Goal: Information Seeking & Learning: Learn about a topic

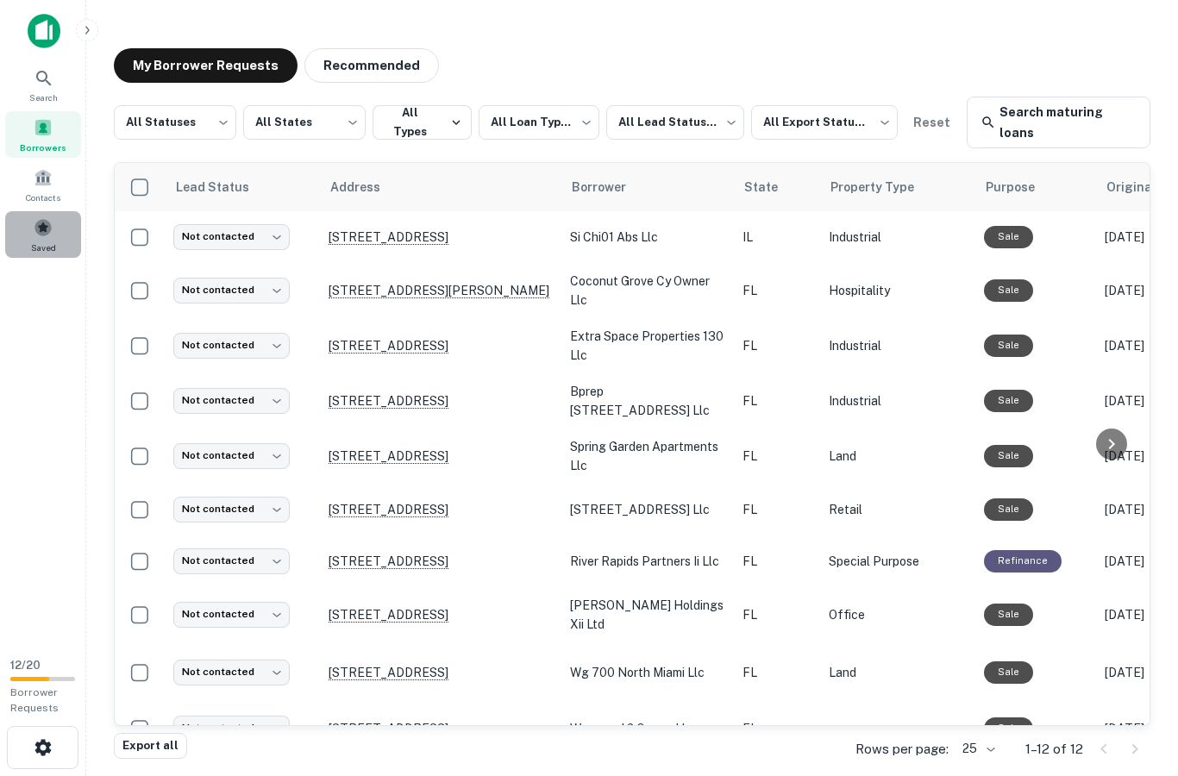
click at [43, 234] on span at bounding box center [43, 227] width 19 height 19
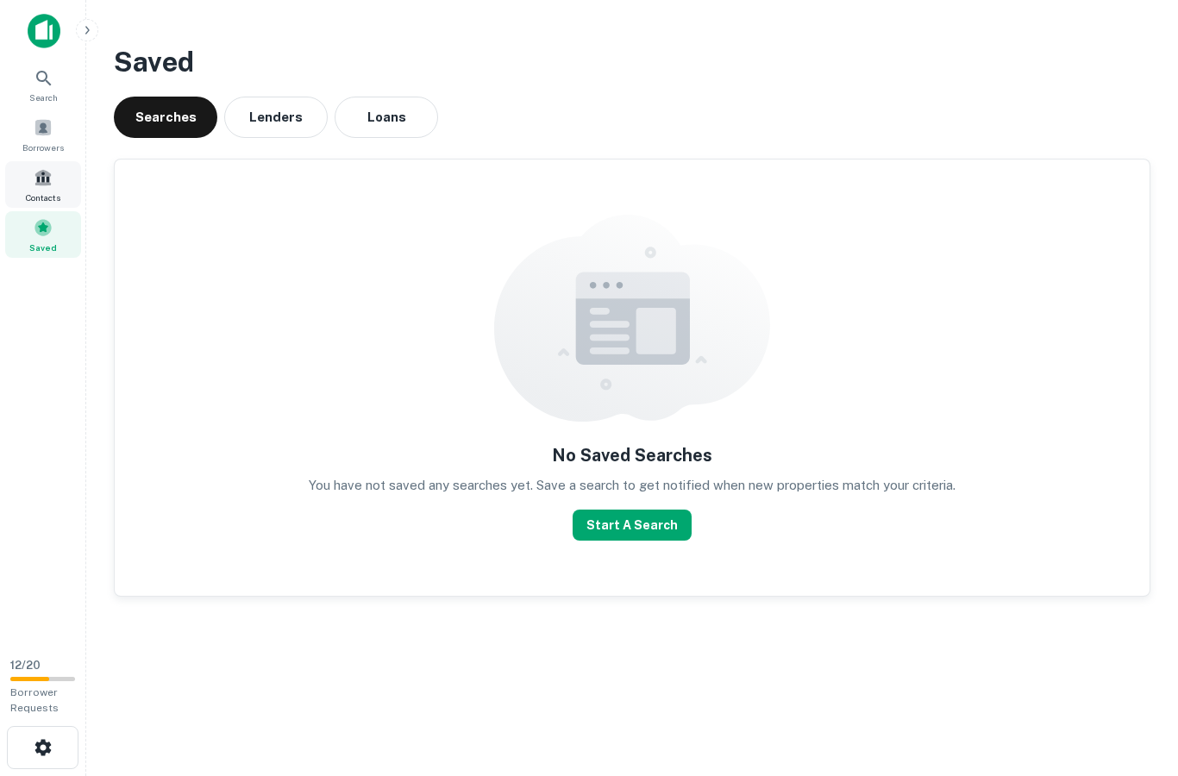
click at [38, 178] on span at bounding box center [43, 177] width 19 height 19
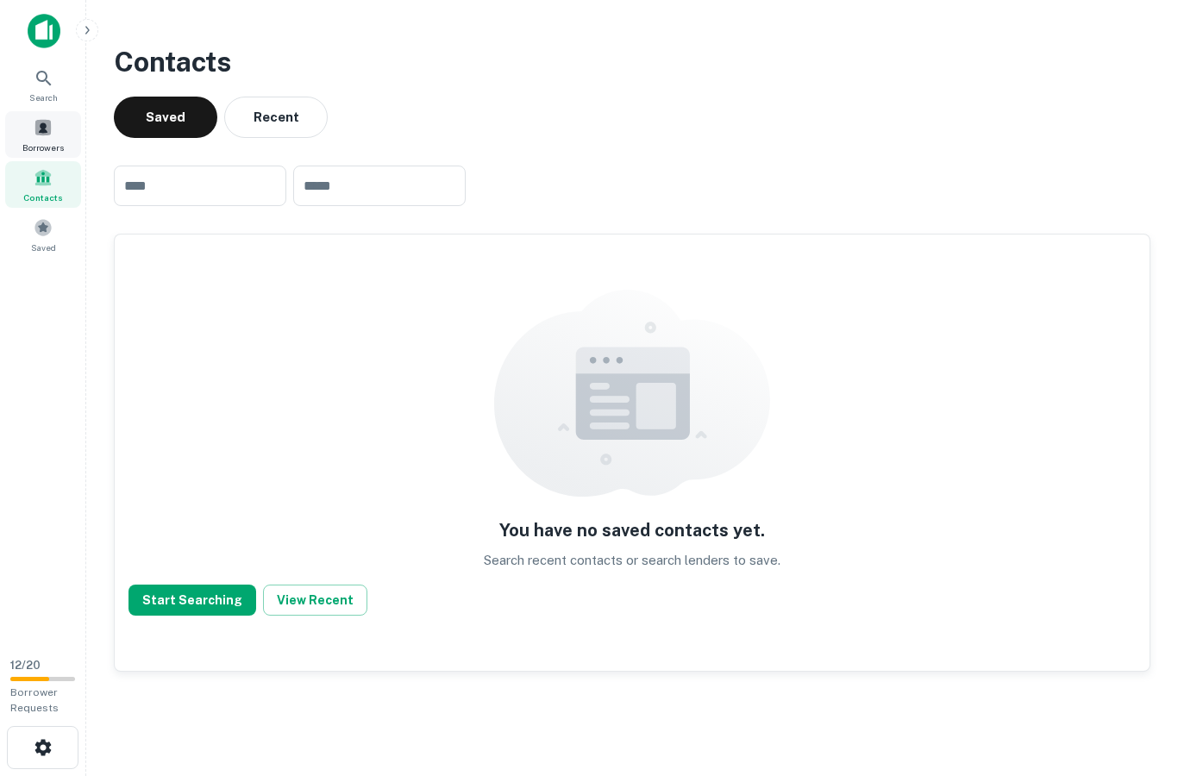
click at [36, 130] on span at bounding box center [43, 127] width 19 height 19
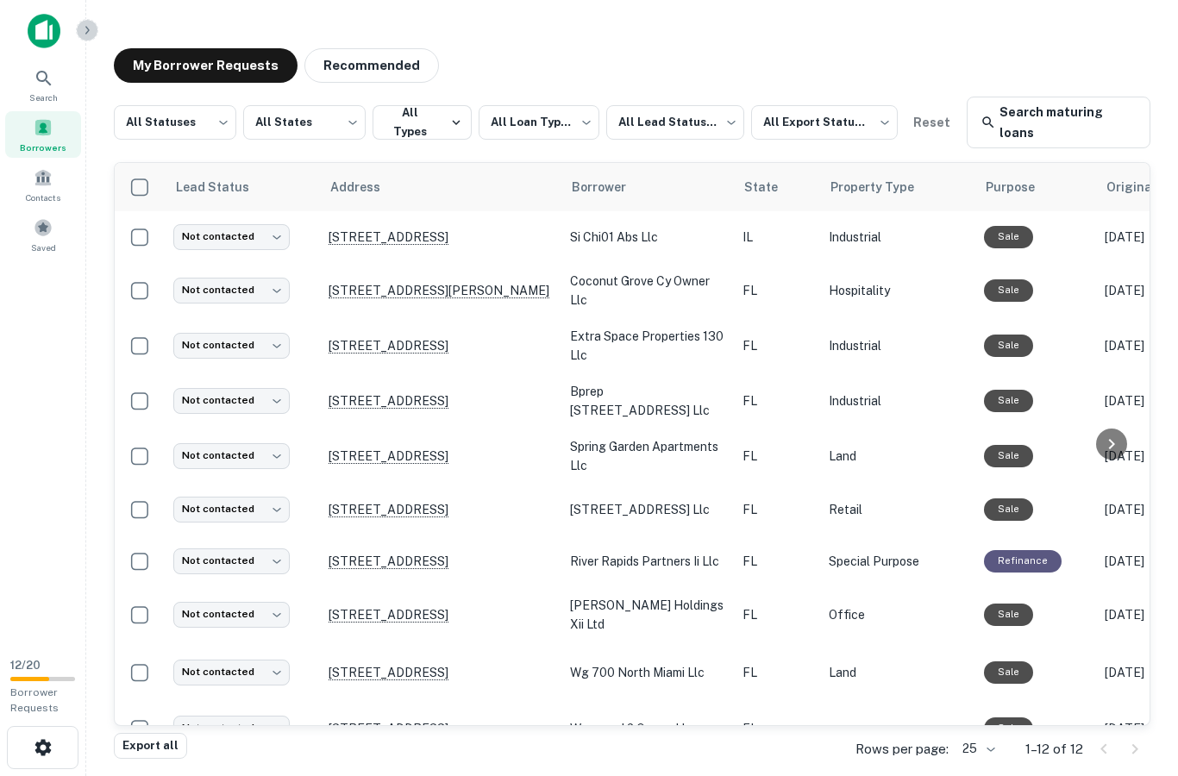
click at [85, 34] on icon "button" at bounding box center [87, 30] width 4 height 8
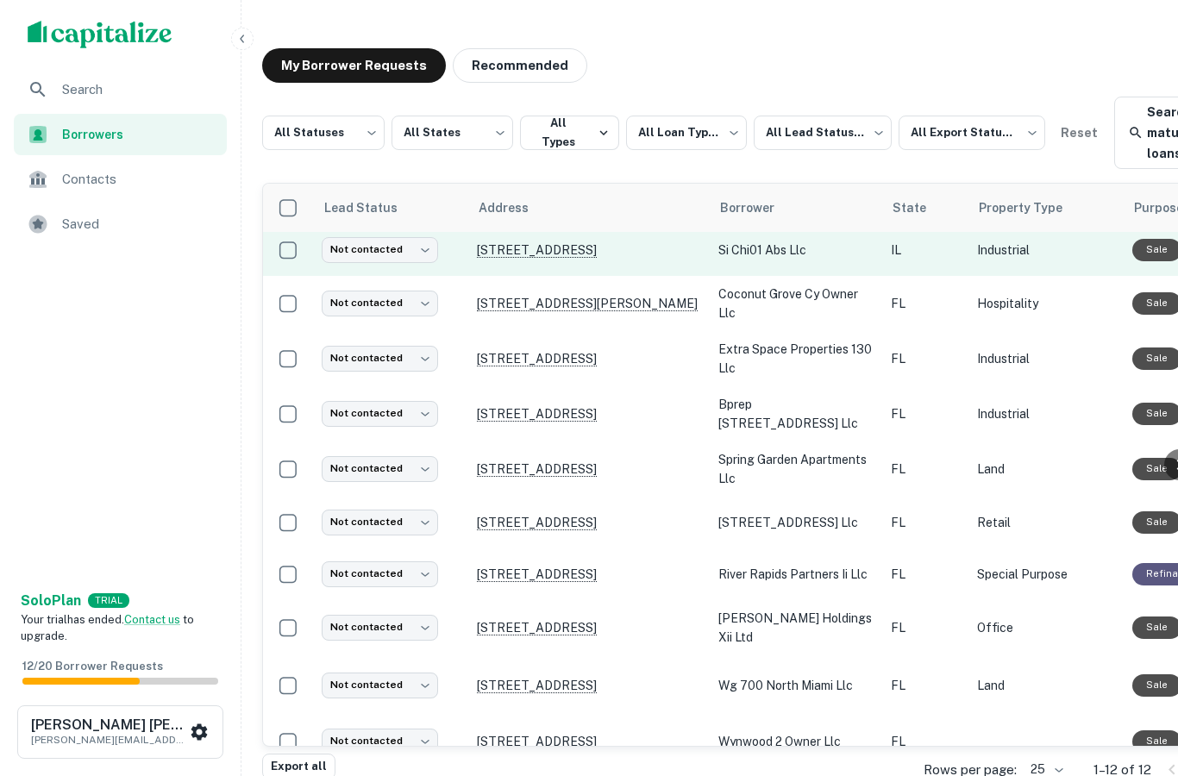
scroll to position [9, 0]
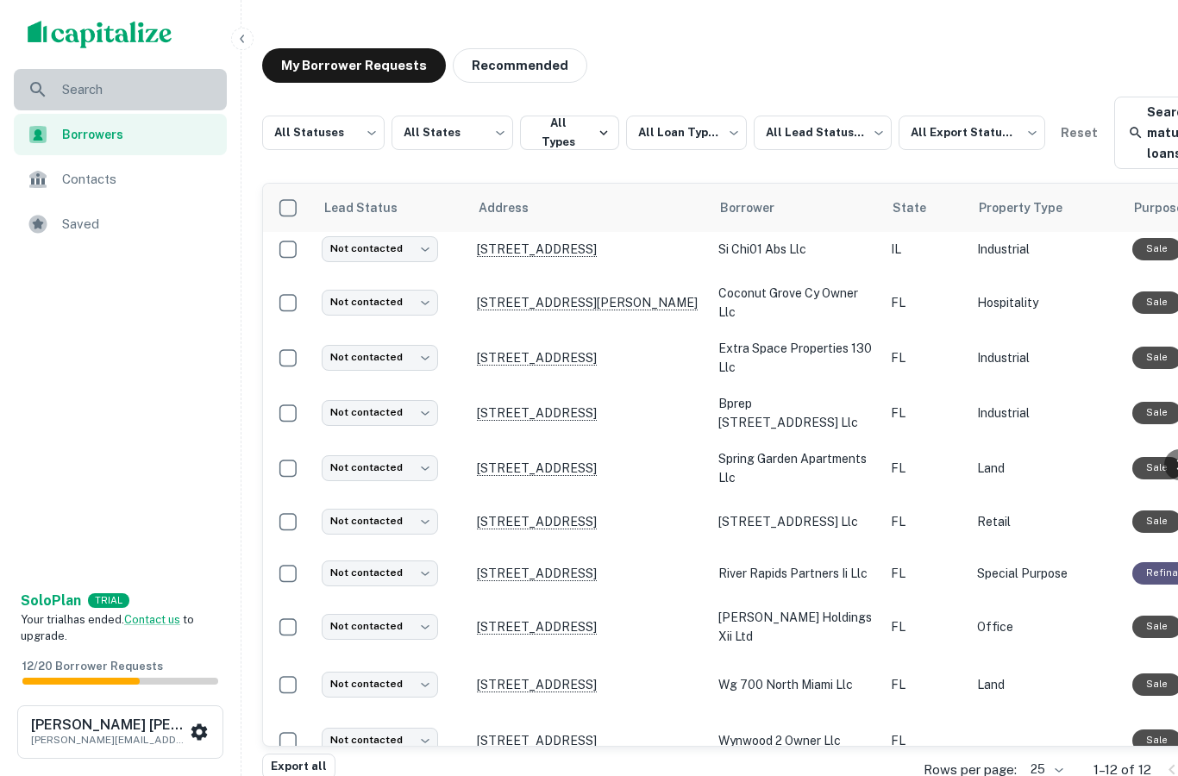
click at [72, 106] on div "Search" at bounding box center [120, 89] width 213 height 41
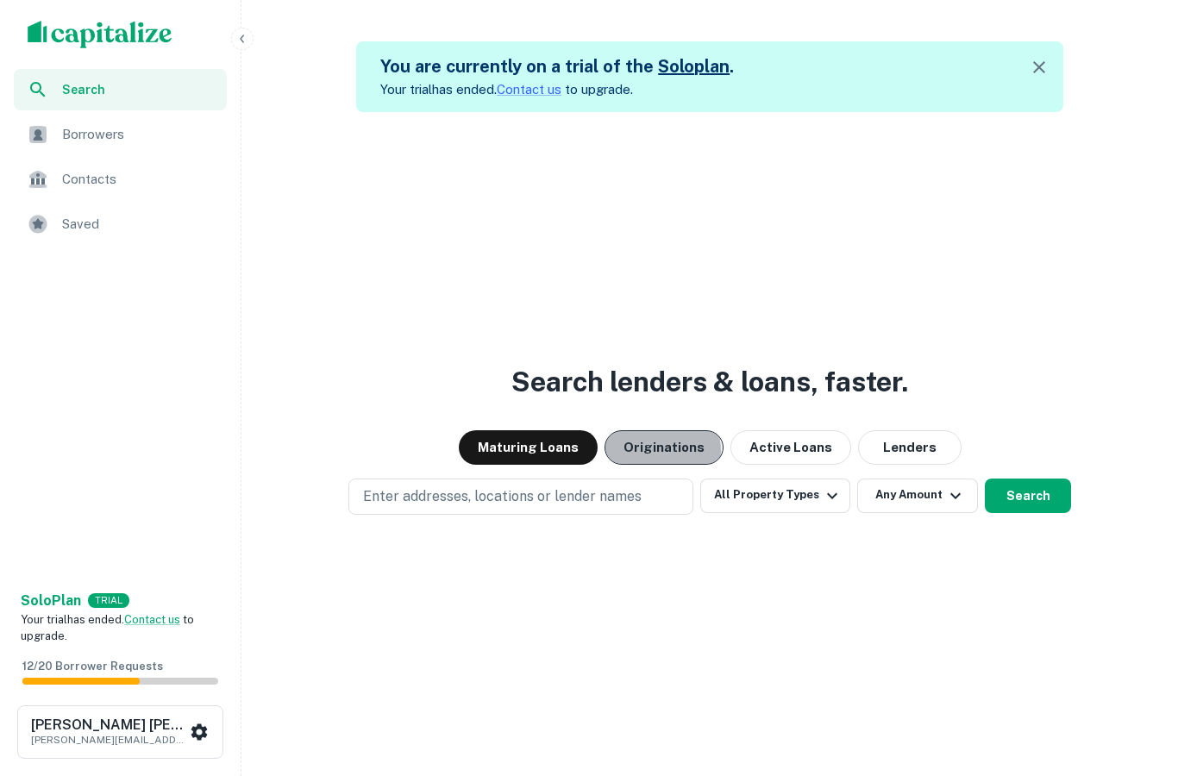
click at [649, 465] on button "Originations" at bounding box center [664, 447] width 119 height 35
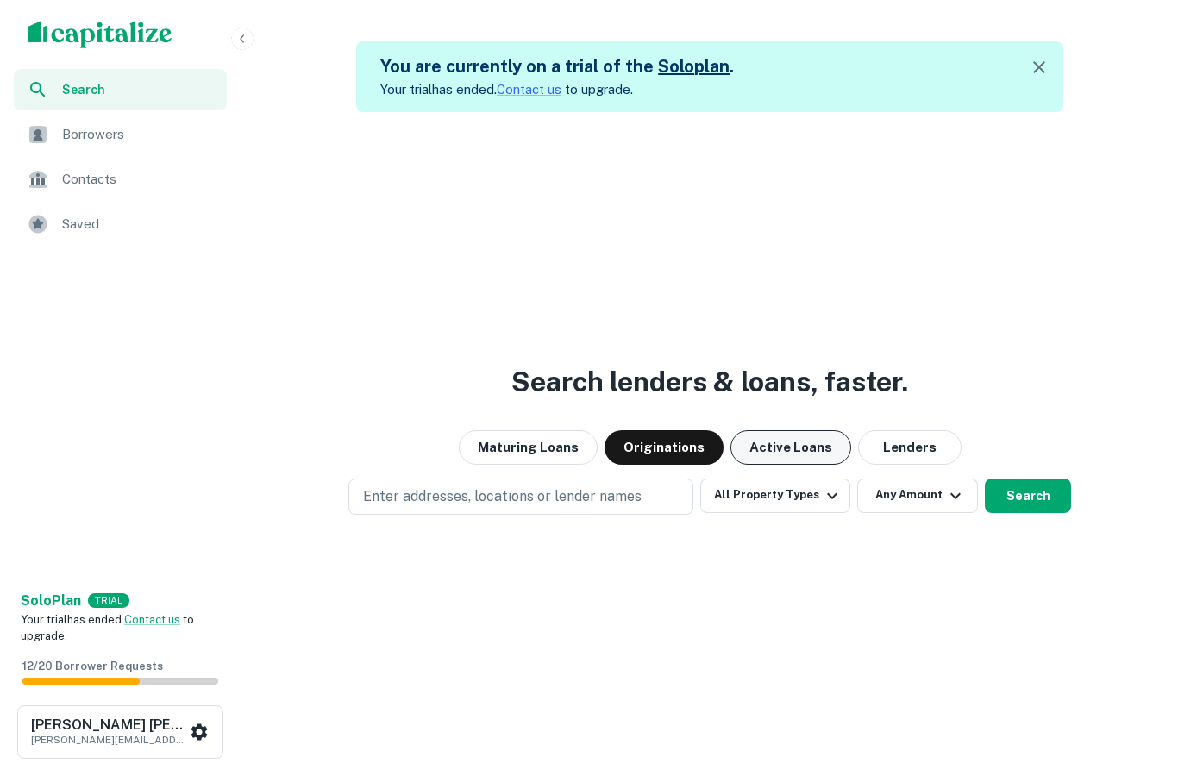
click at [779, 465] on button "Active Loans" at bounding box center [791, 447] width 121 height 35
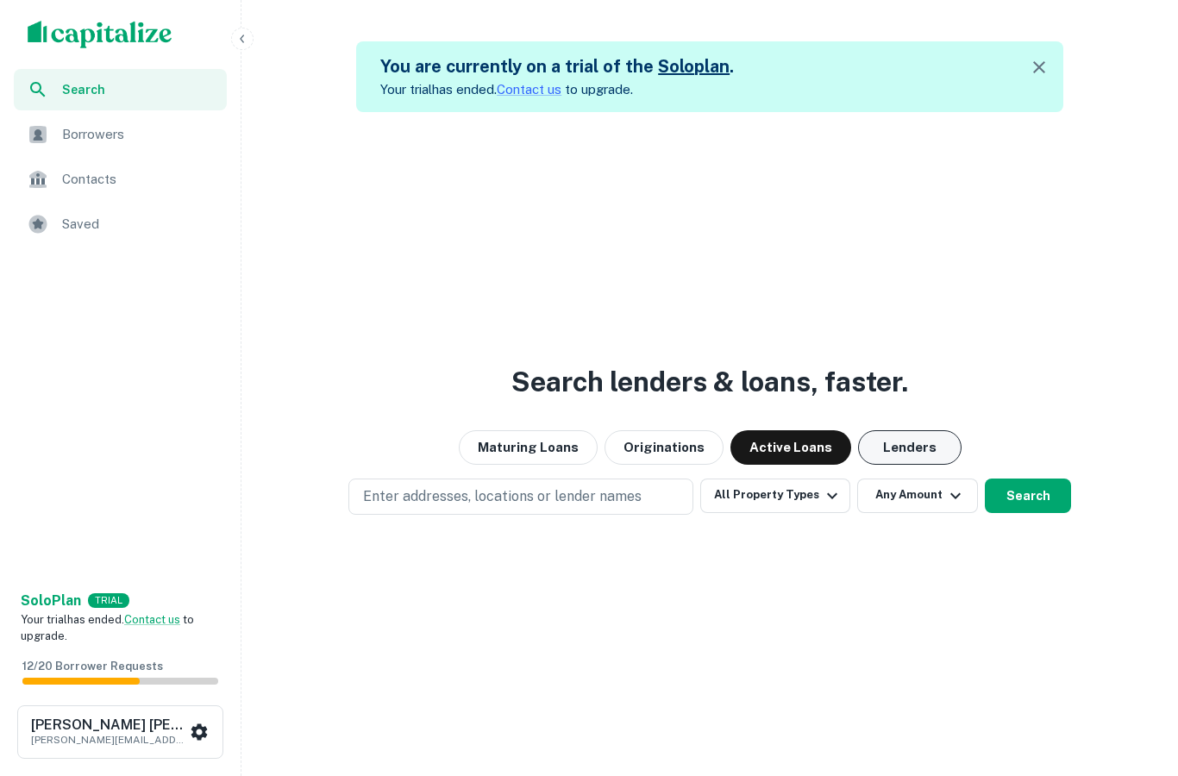
click at [869, 465] on button "Lenders" at bounding box center [910, 447] width 104 height 35
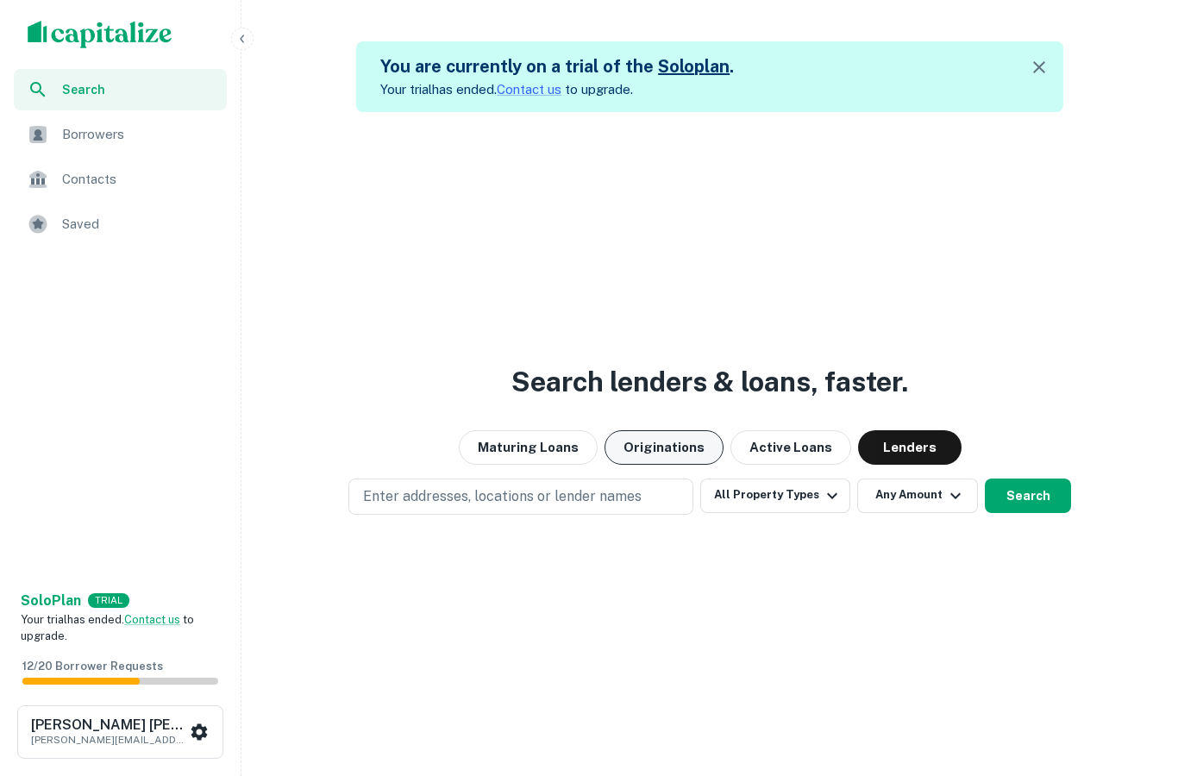
click at [663, 465] on button "Originations" at bounding box center [664, 447] width 119 height 35
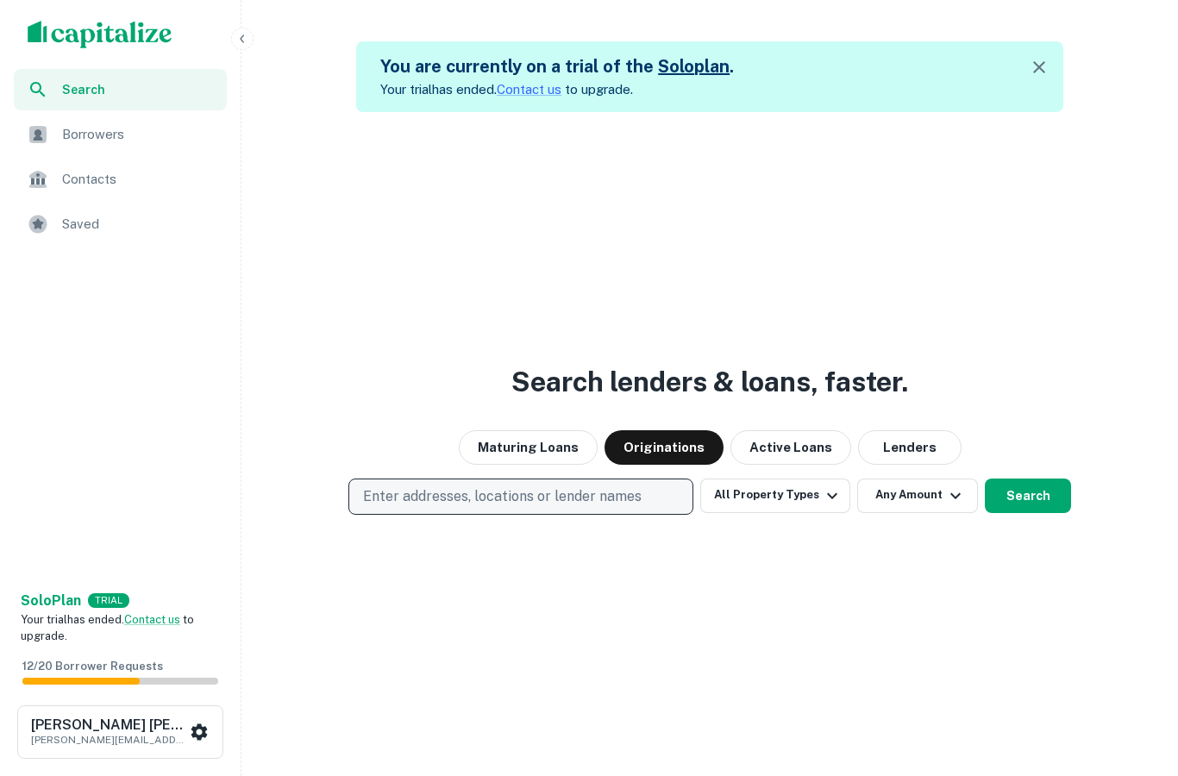
click at [461, 515] on button "Enter addresses, locations or lender names" at bounding box center [520, 497] width 345 height 36
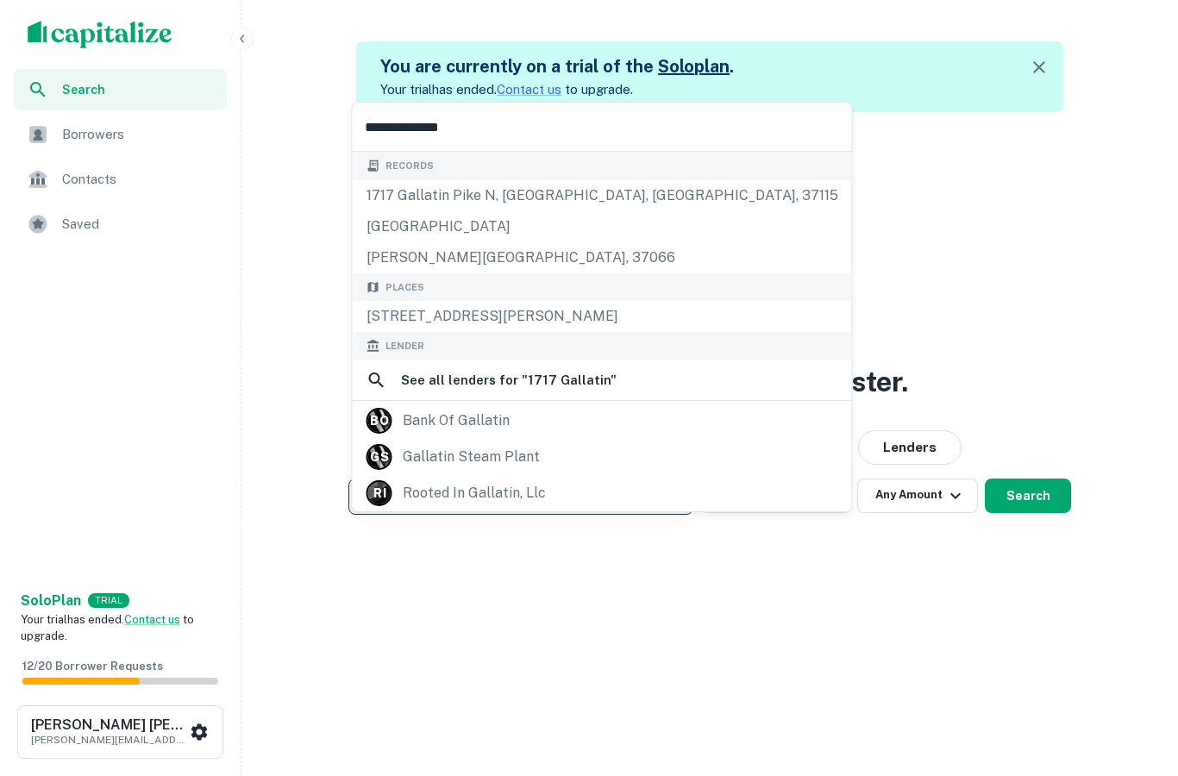
type input "**********"
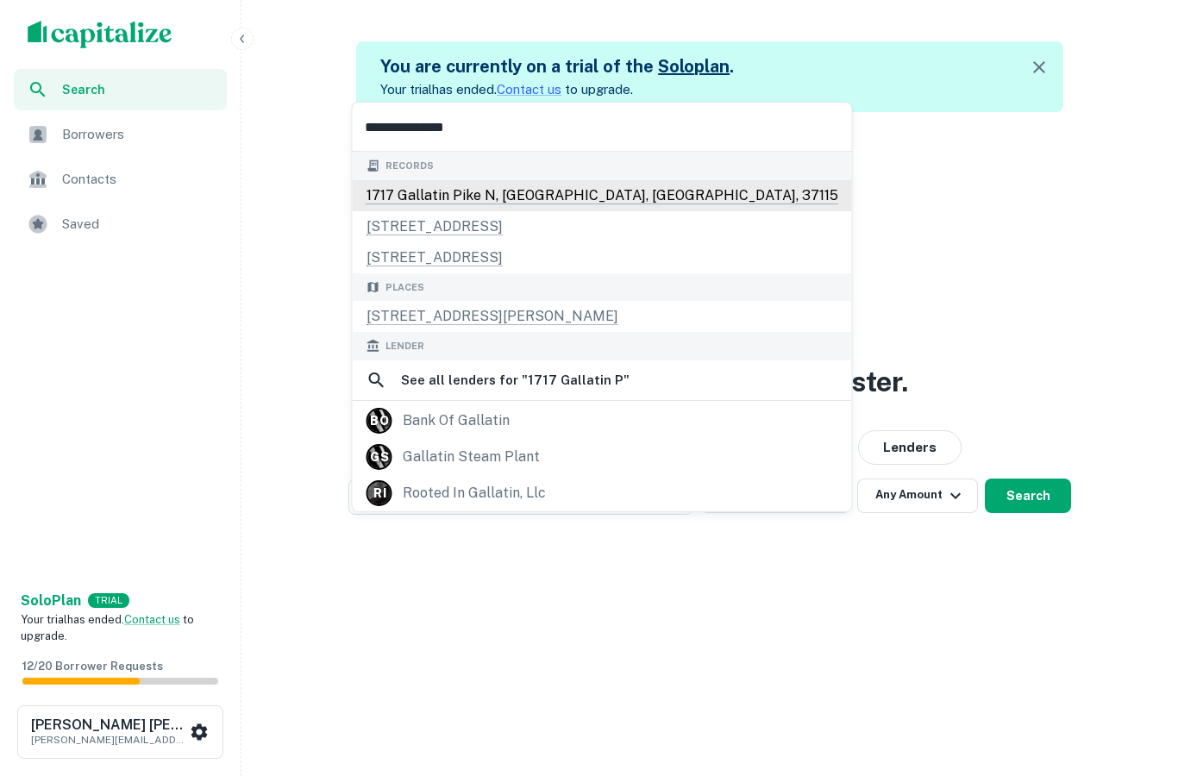
click at [416, 192] on div "1717 gallatin pike n, madison, tn, 37115" at bounding box center [602, 195] width 499 height 31
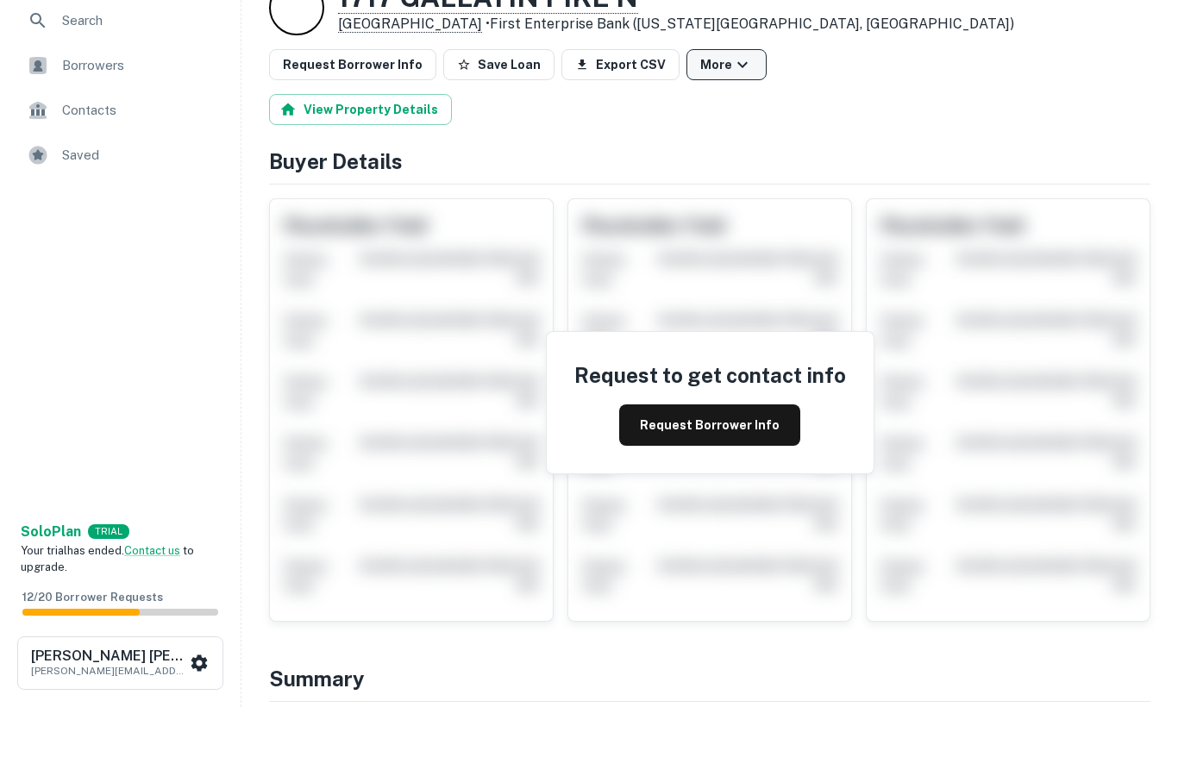
scroll to position [113, 0]
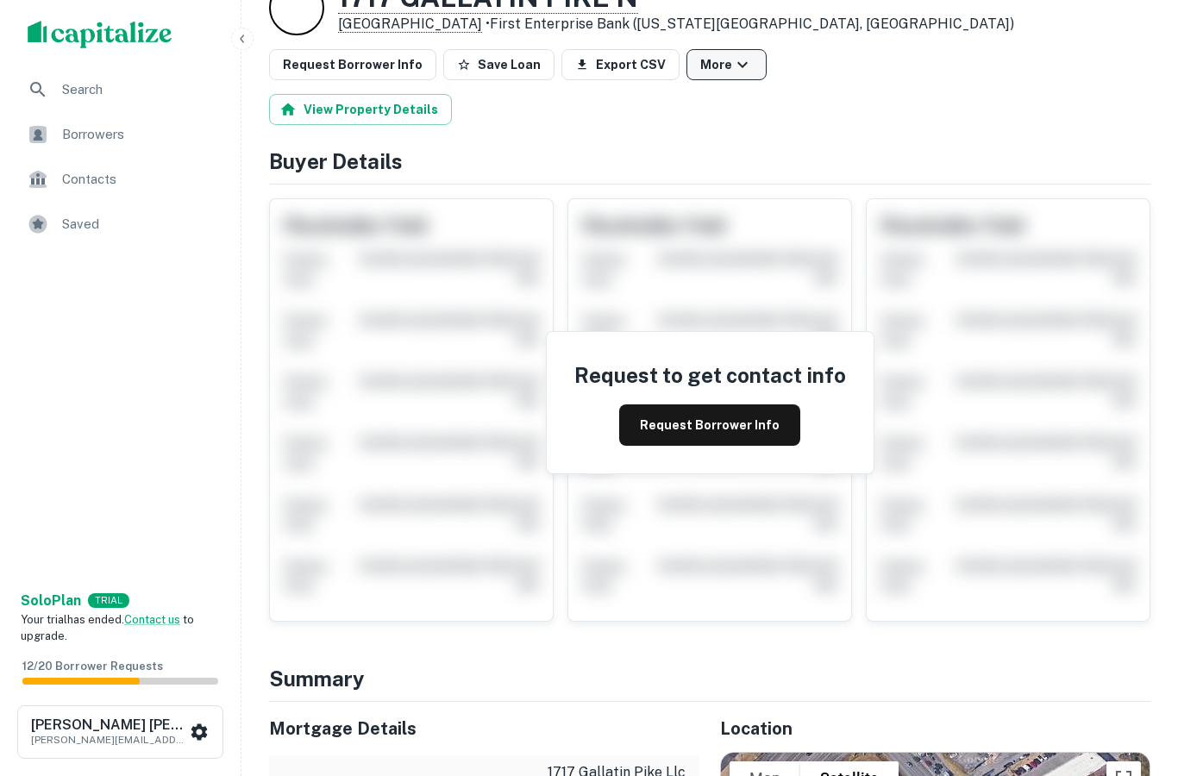
click at [732, 62] on icon "button" at bounding box center [742, 64] width 21 height 21
click at [733, 64] on div at bounding box center [589, 388] width 1178 height 776
click at [733, 64] on button "More" at bounding box center [727, 64] width 80 height 31
click at [713, 110] on link "View Lender" at bounding box center [709, 114] width 103 height 31
click at [73, 96] on div at bounding box center [589, 388] width 1178 height 776
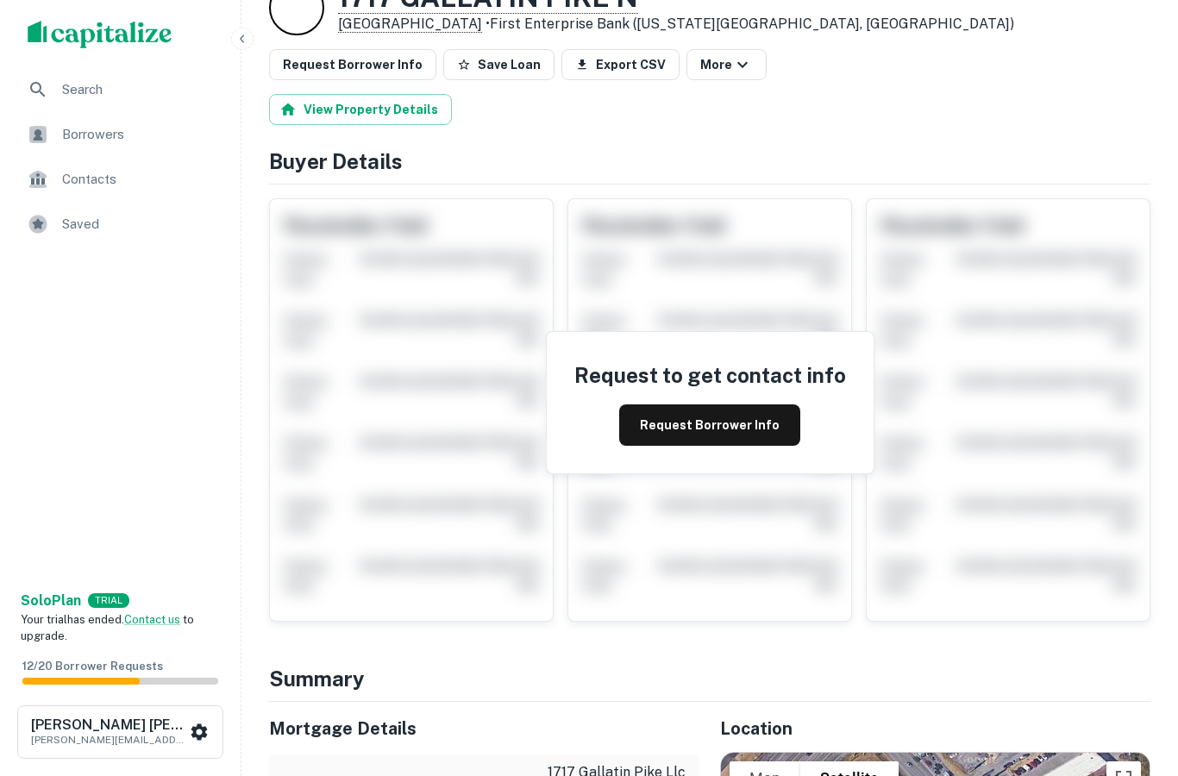
click at [78, 144] on span "Borrowers" at bounding box center [139, 134] width 154 height 21
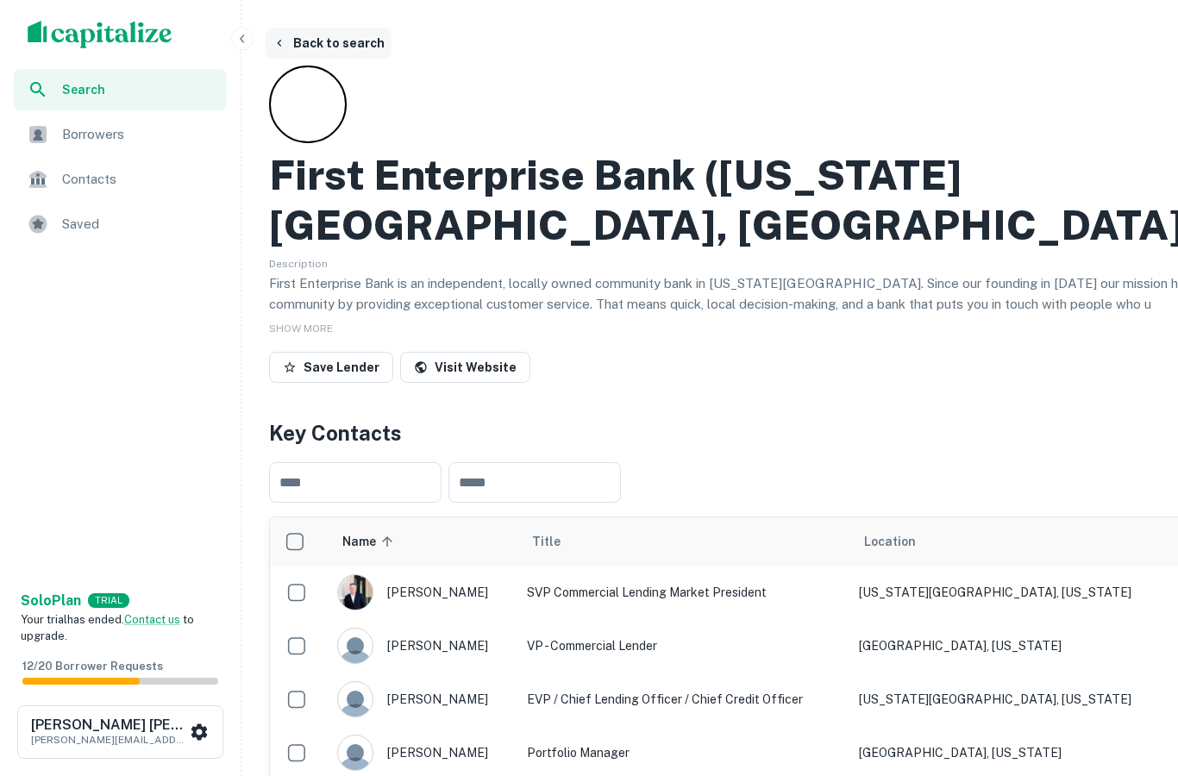
click at [286, 41] on button "Back to search" at bounding box center [329, 43] width 126 height 31
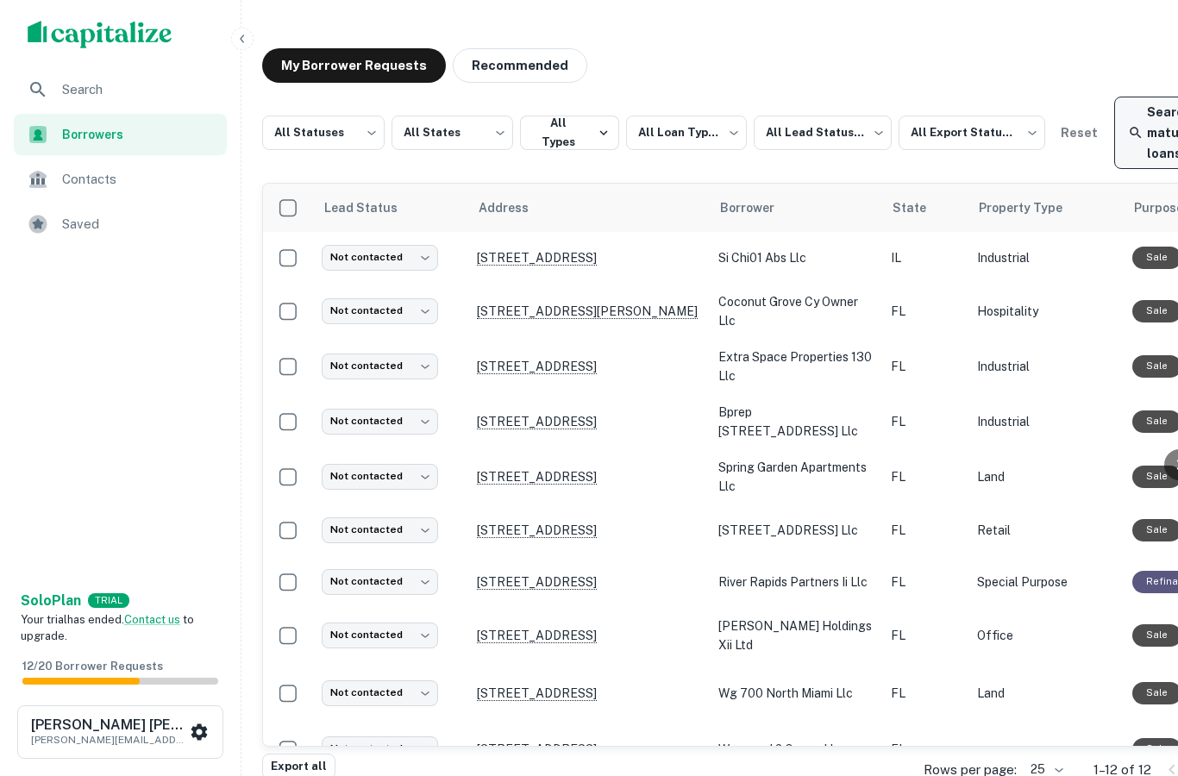
click at [1135, 123] on link "Search maturing loans" at bounding box center [1166, 133] width 104 height 72
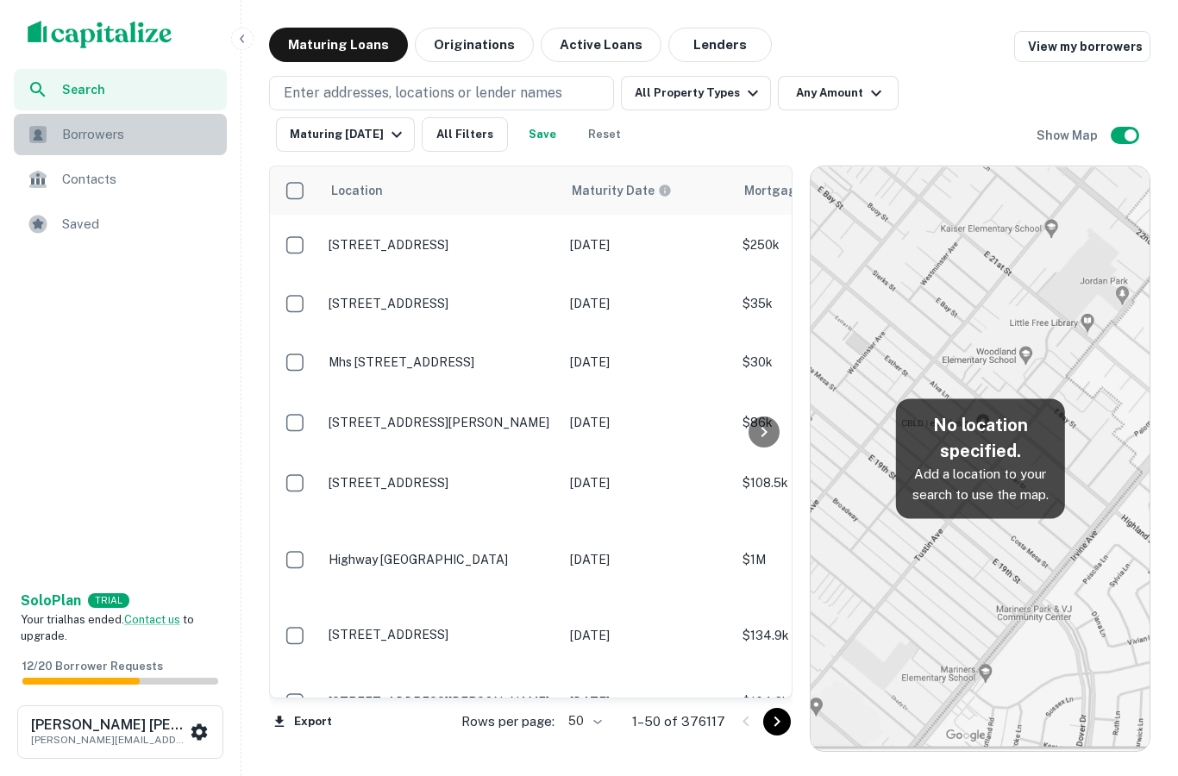
click at [107, 143] on span "Borrowers" at bounding box center [139, 134] width 154 height 21
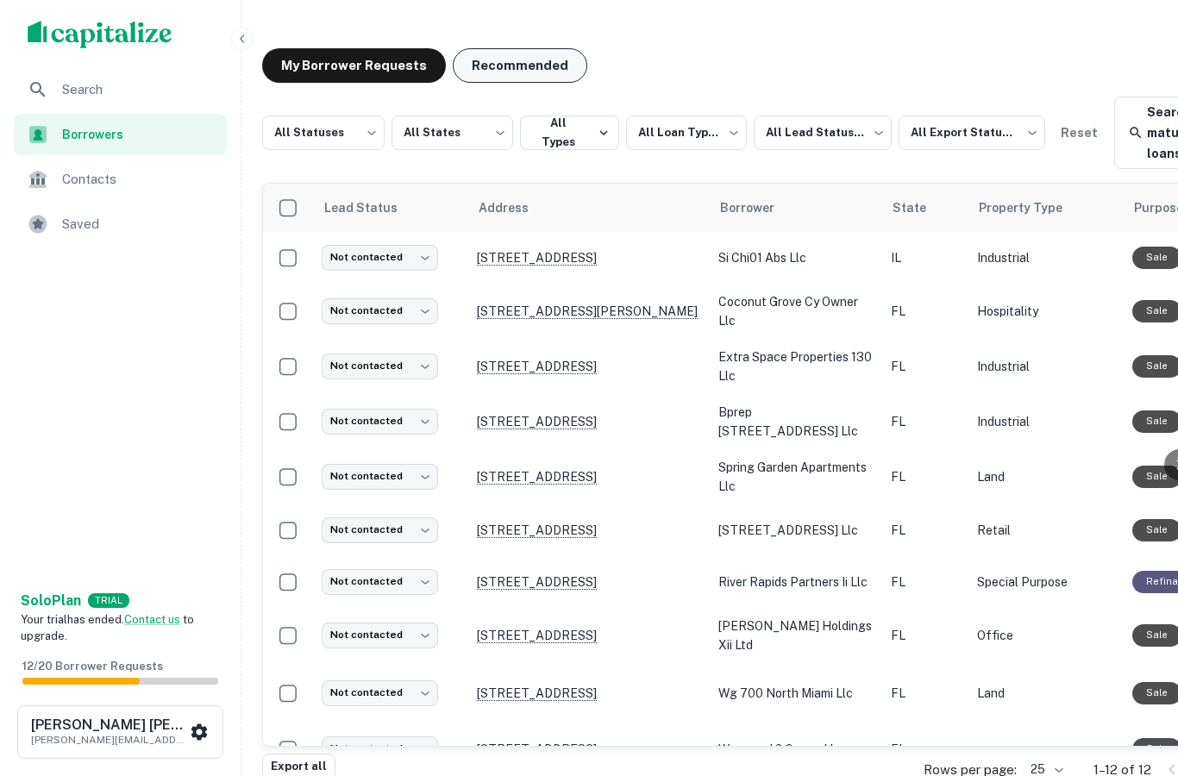
click at [543, 74] on button "Recommended" at bounding box center [520, 65] width 135 height 35
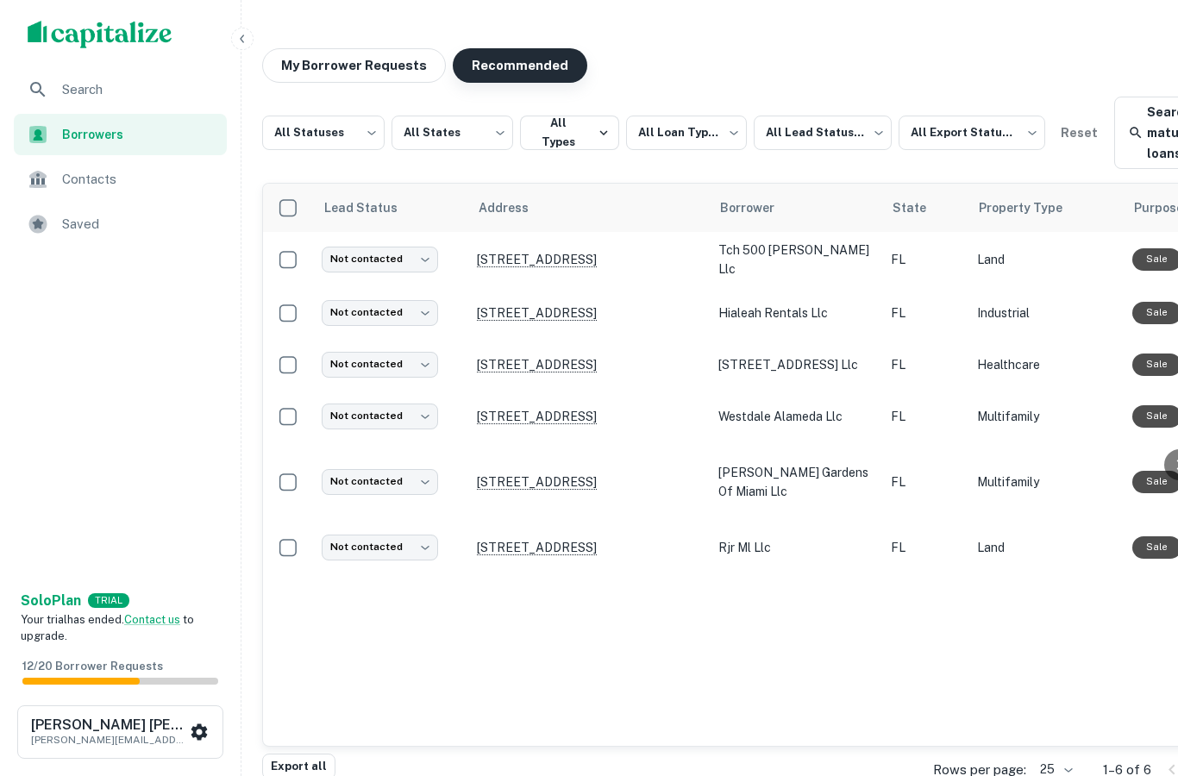
scroll to position [0, -2]
click at [355, 53] on button "My Borrower Requests" at bounding box center [354, 65] width 184 height 35
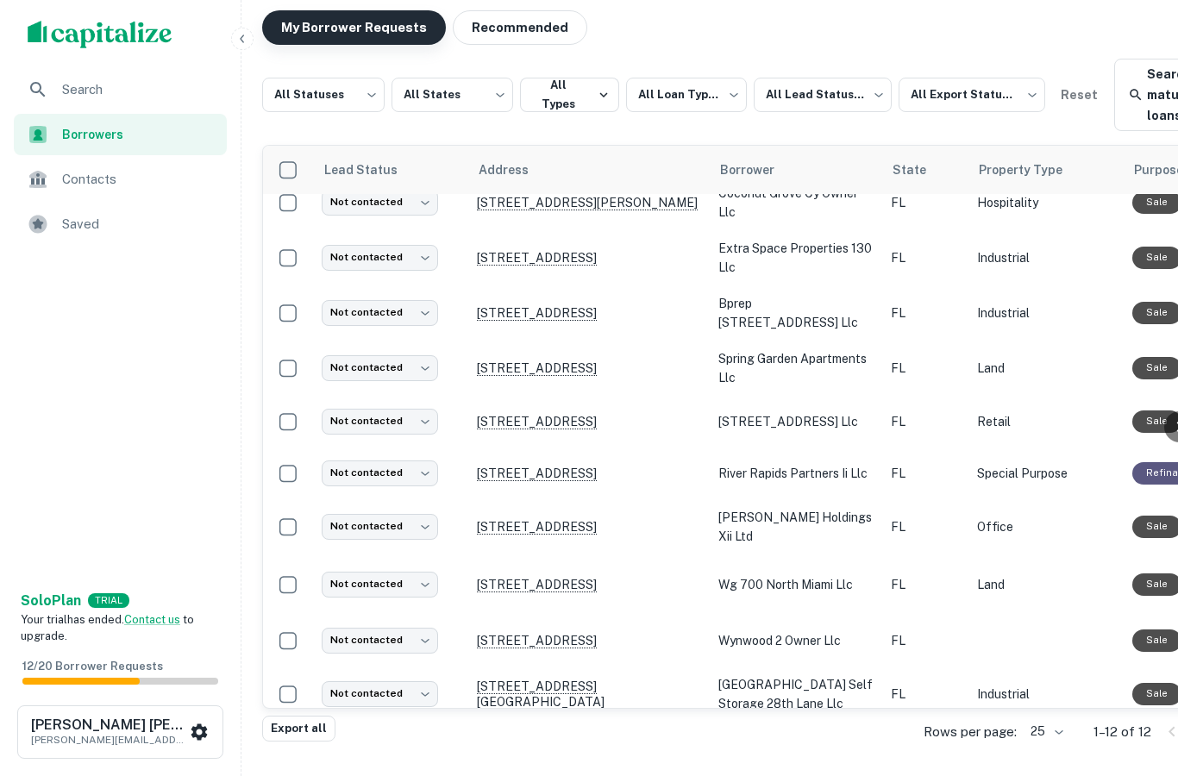
scroll to position [116, 0]
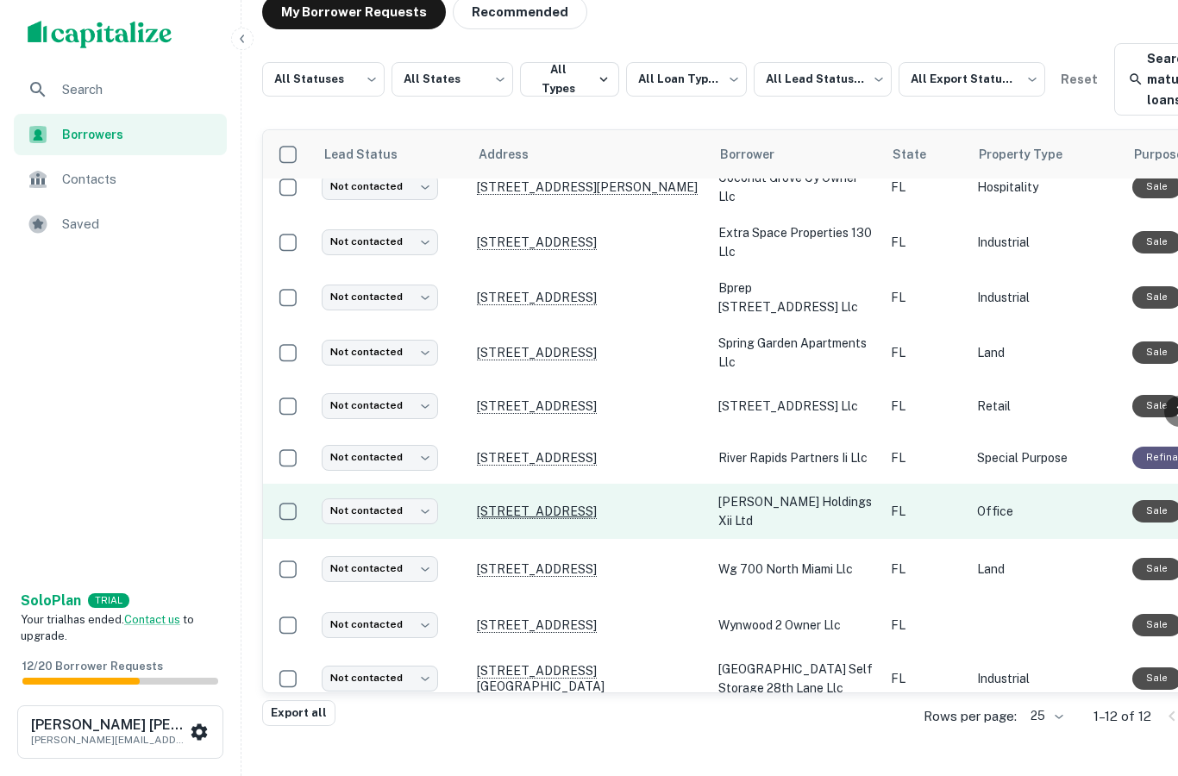
click at [541, 504] on p "1395 Brickell Ave Miami, FL 33131" at bounding box center [589, 512] width 224 height 16
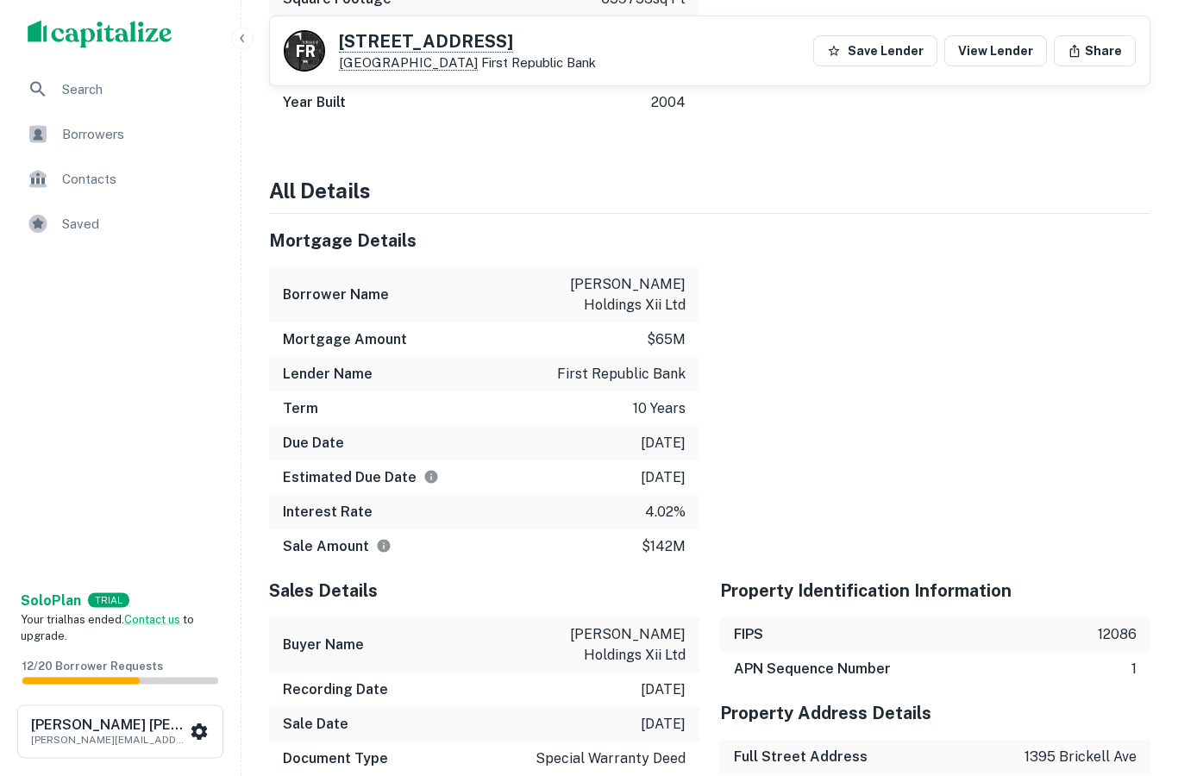
scroll to position [1930, 0]
click at [632, 273] on p "gaedeke holdings xii ltd" at bounding box center [607, 293] width 155 height 41
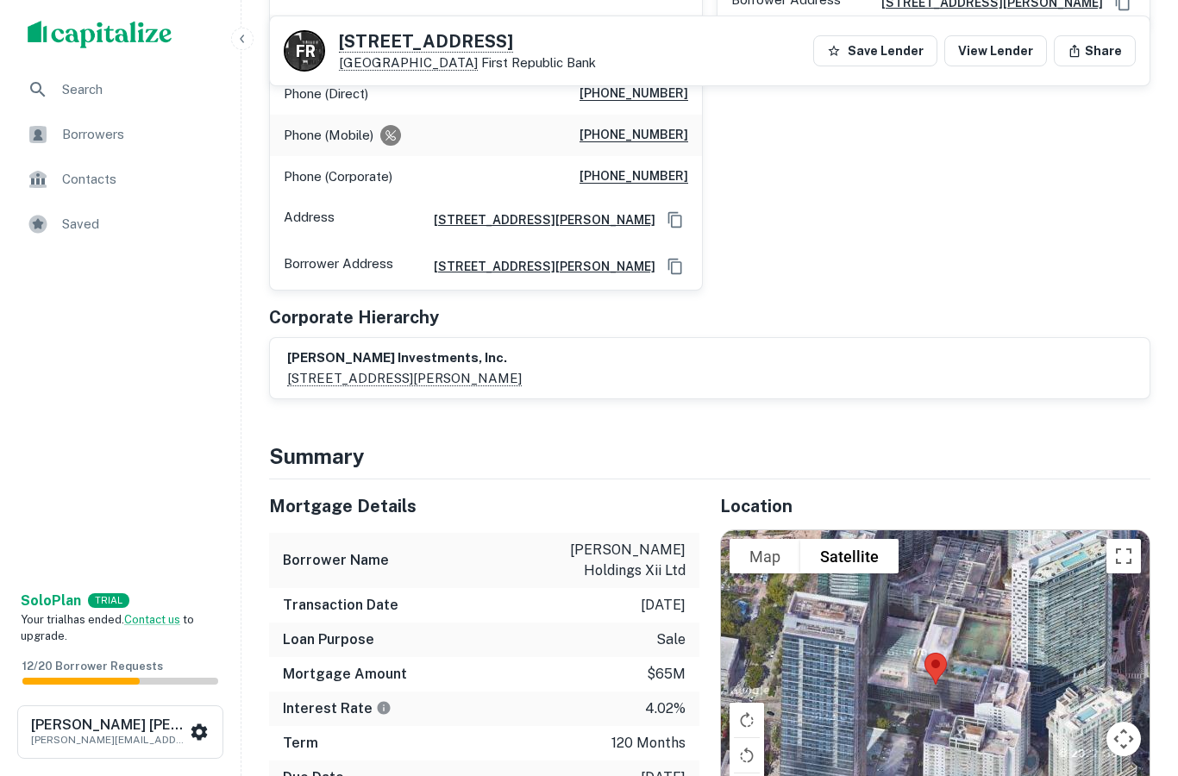
scroll to position [960, 0]
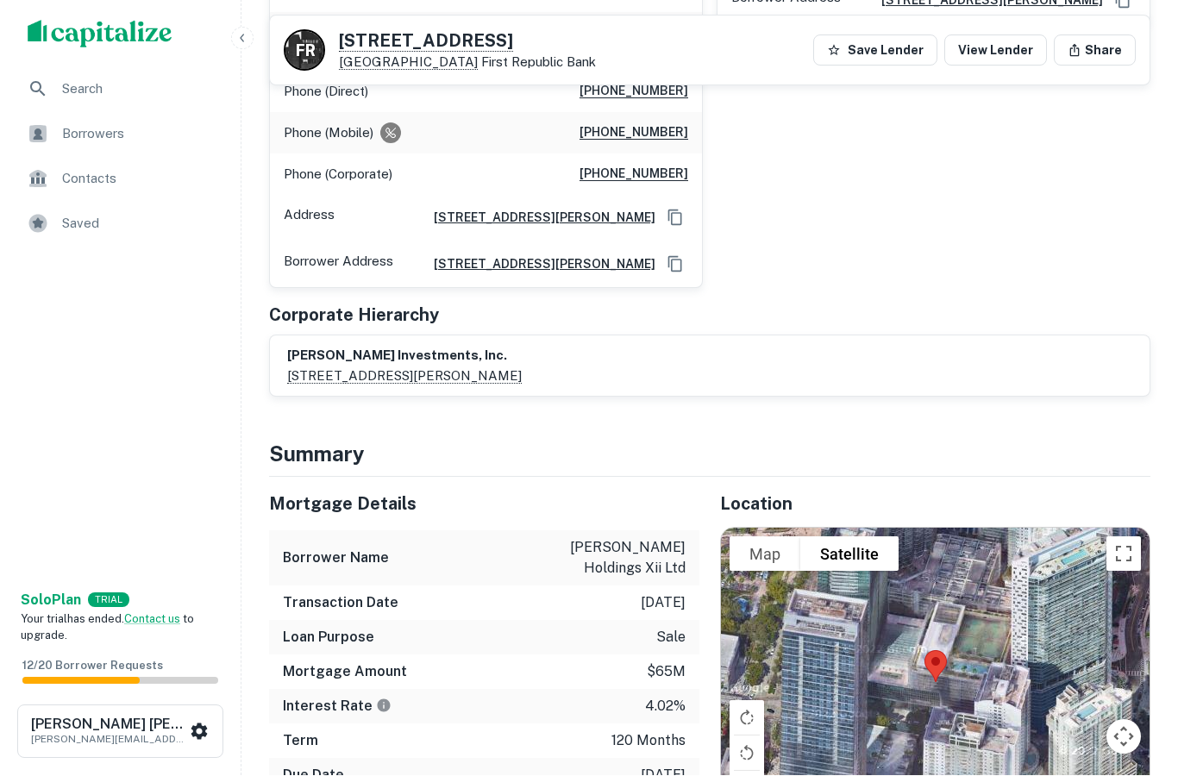
click at [652, 357] on div "gaedeke investments, inc. 3710 rawlins street suite 1100, dallas, tx, 75219" at bounding box center [709, 367] width 845 height 40
click at [380, 347] on h6 "gaedeke investments, inc." at bounding box center [404, 357] width 235 height 20
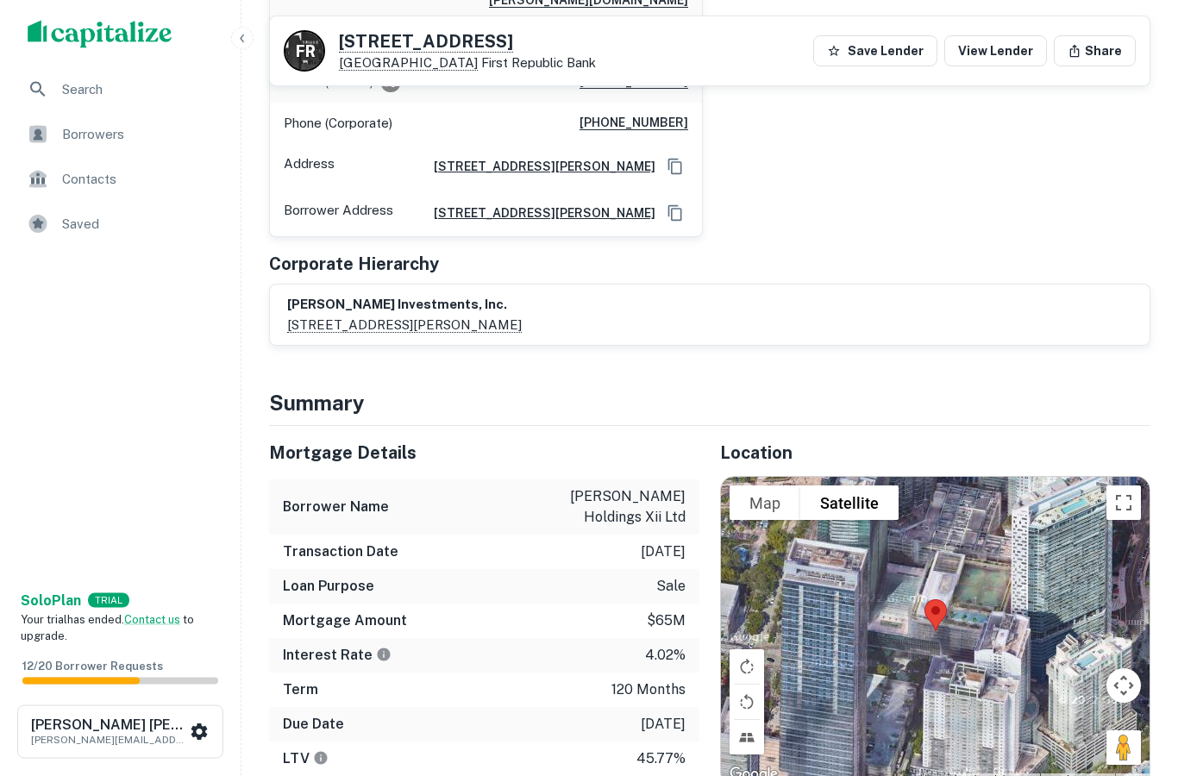
scroll to position [1005, 0]
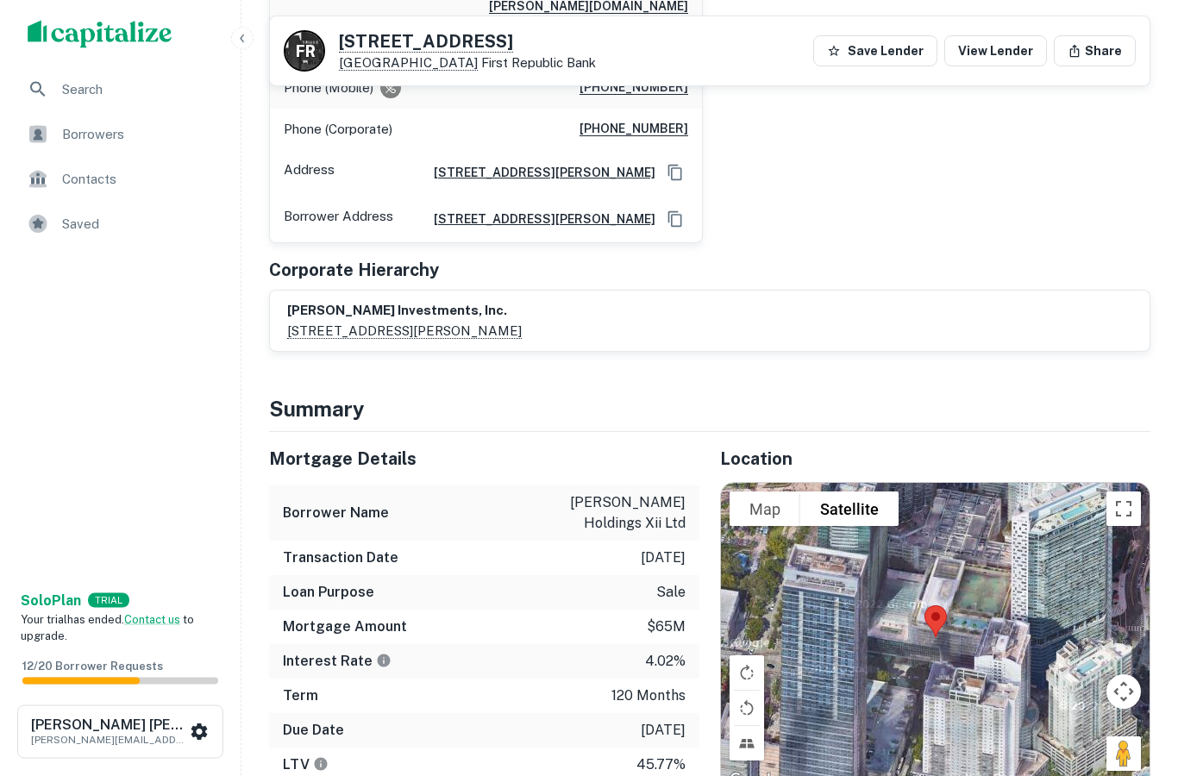
click at [93, 99] on span "Search" at bounding box center [139, 89] width 154 height 21
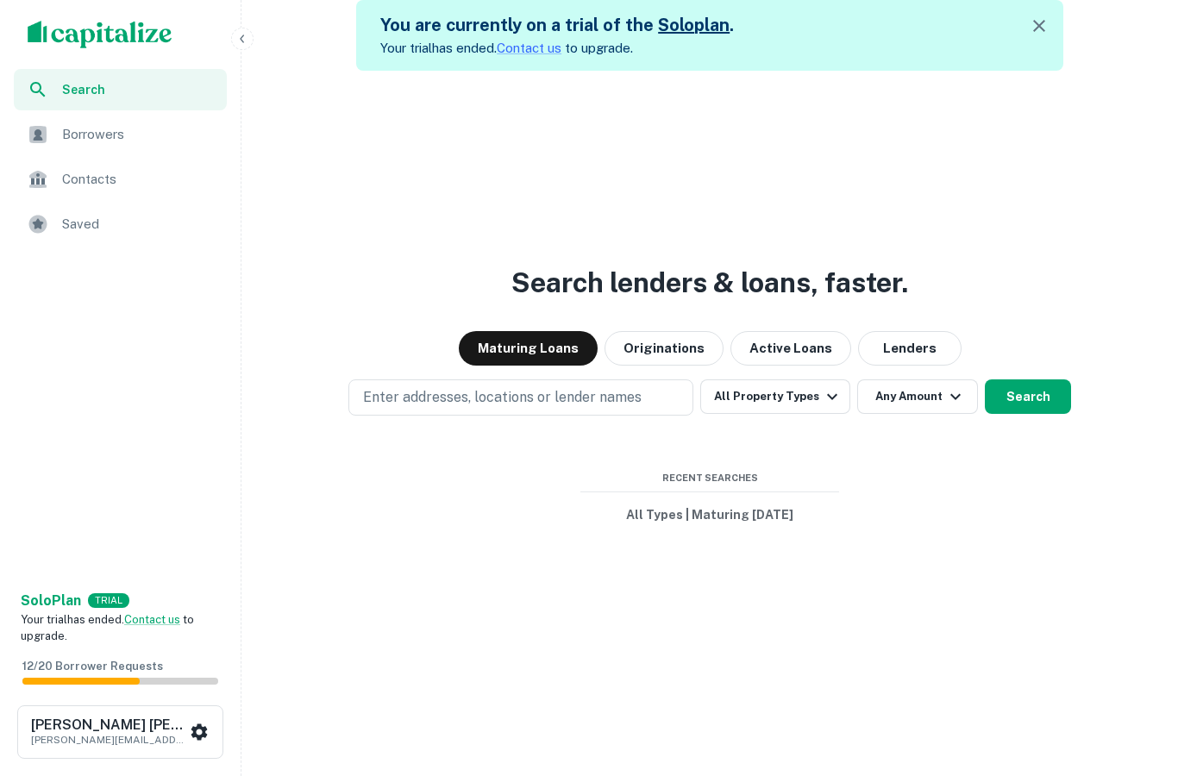
scroll to position [69, 0]
click at [800, 411] on button "All Property Types" at bounding box center [775, 397] width 150 height 35
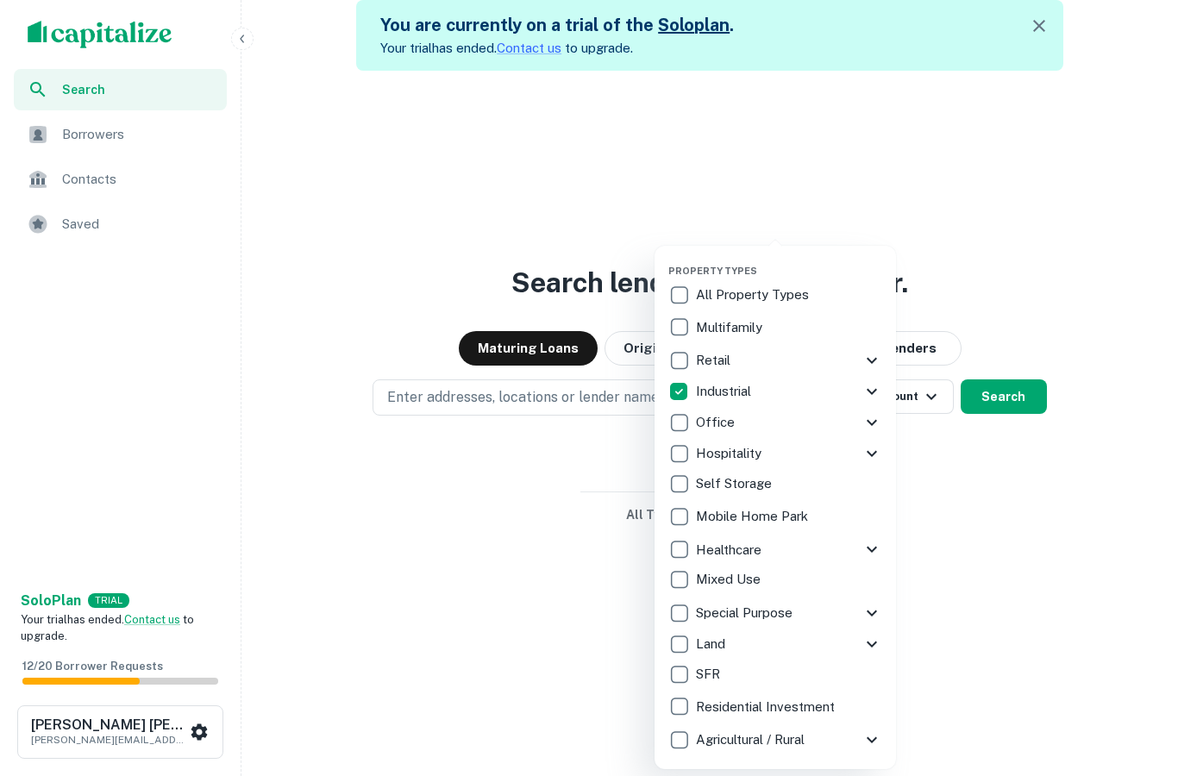
click at [812, 163] on div at bounding box center [589, 388] width 1178 height 776
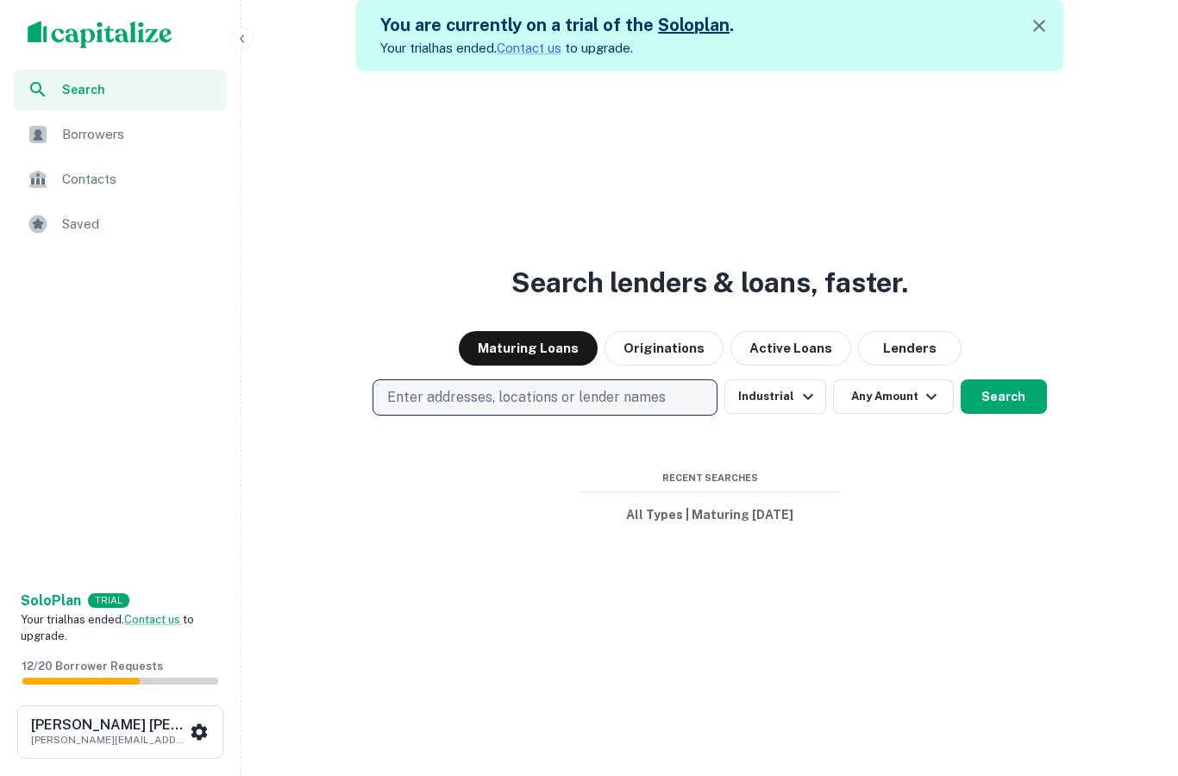
click at [543, 407] on p "Enter addresses, locations or lender names" at bounding box center [526, 397] width 279 height 21
type input "*"
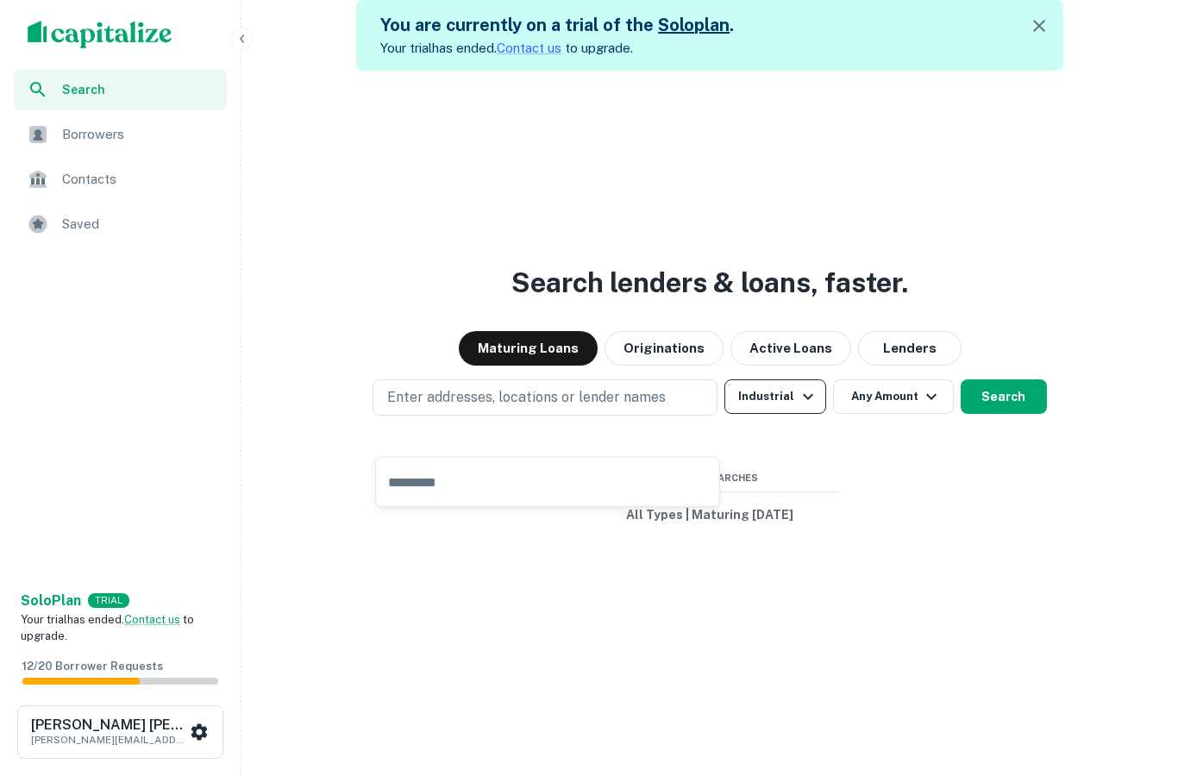
click at [803, 400] on icon "button" at bounding box center [808, 396] width 21 height 21
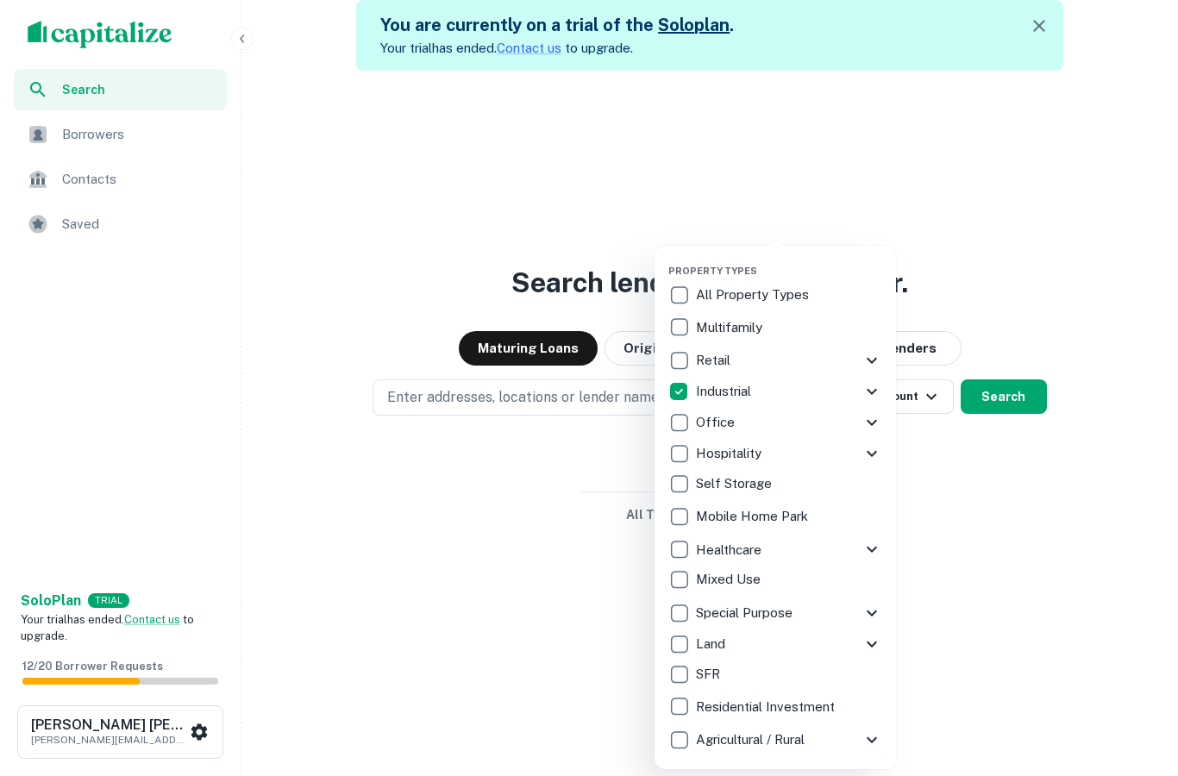
click at [710, 309] on div "All Property Types" at bounding box center [775, 294] width 214 height 29
click at [756, 185] on div at bounding box center [589, 388] width 1178 height 776
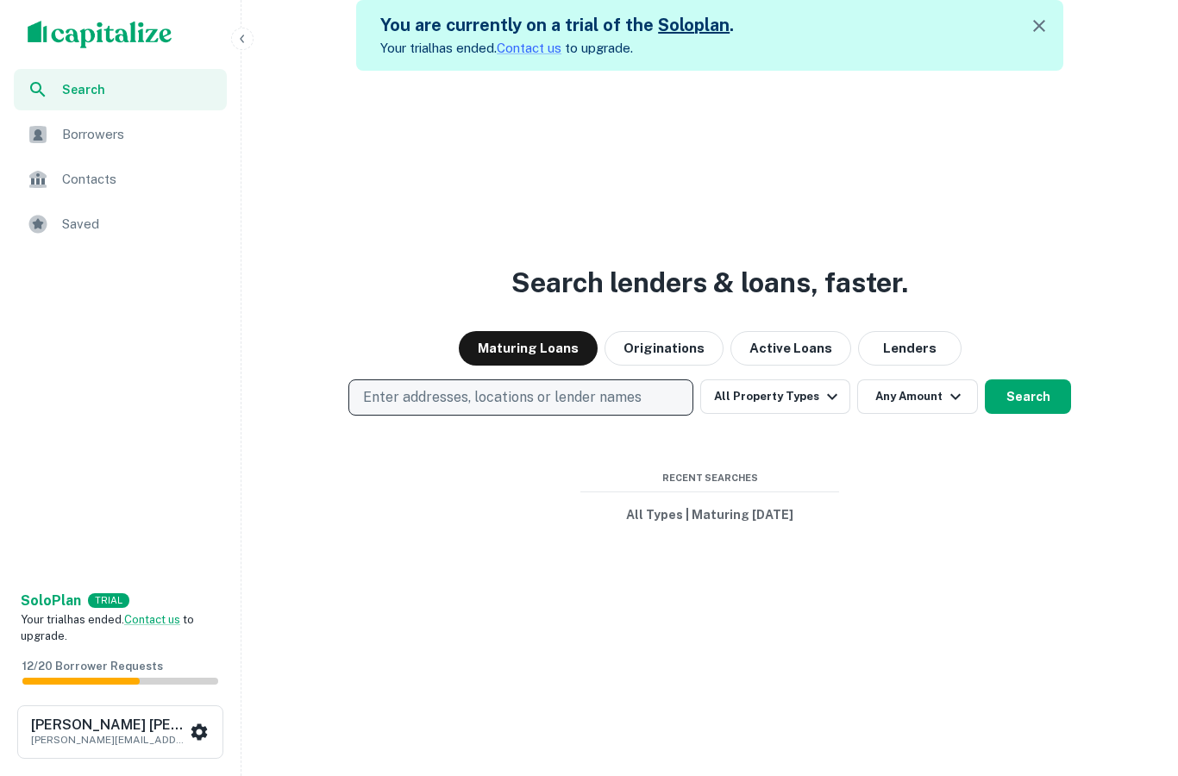
click at [507, 408] on p "Enter addresses, locations or lender names" at bounding box center [502, 397] width 279 height 21
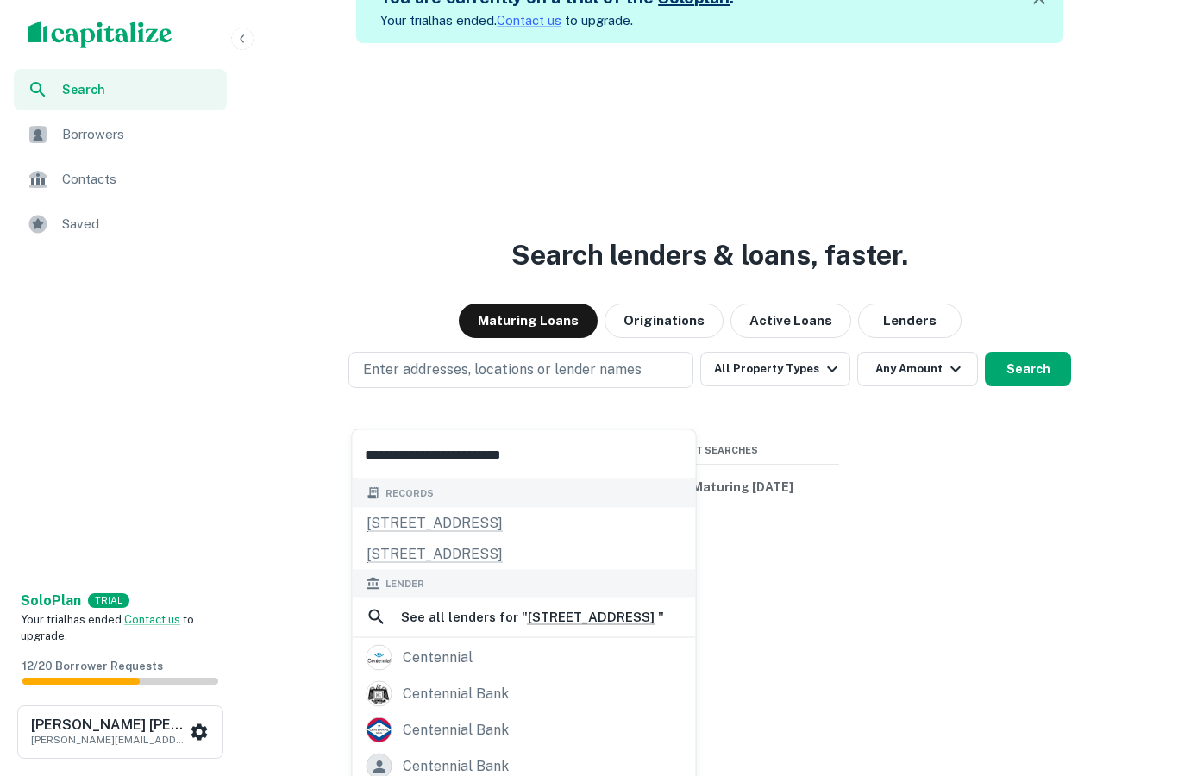
click at [560, 464] on input "**********" at bounding box center [524, 454] width 343 height 48
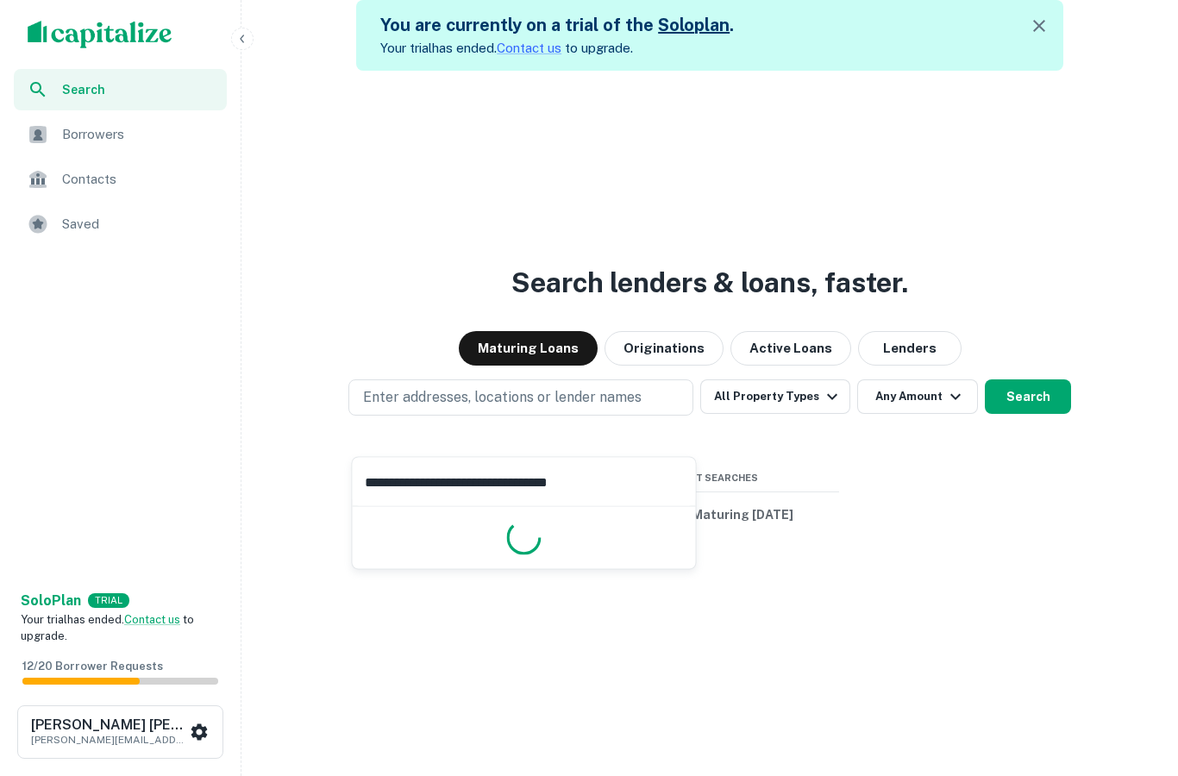
type input "**********"
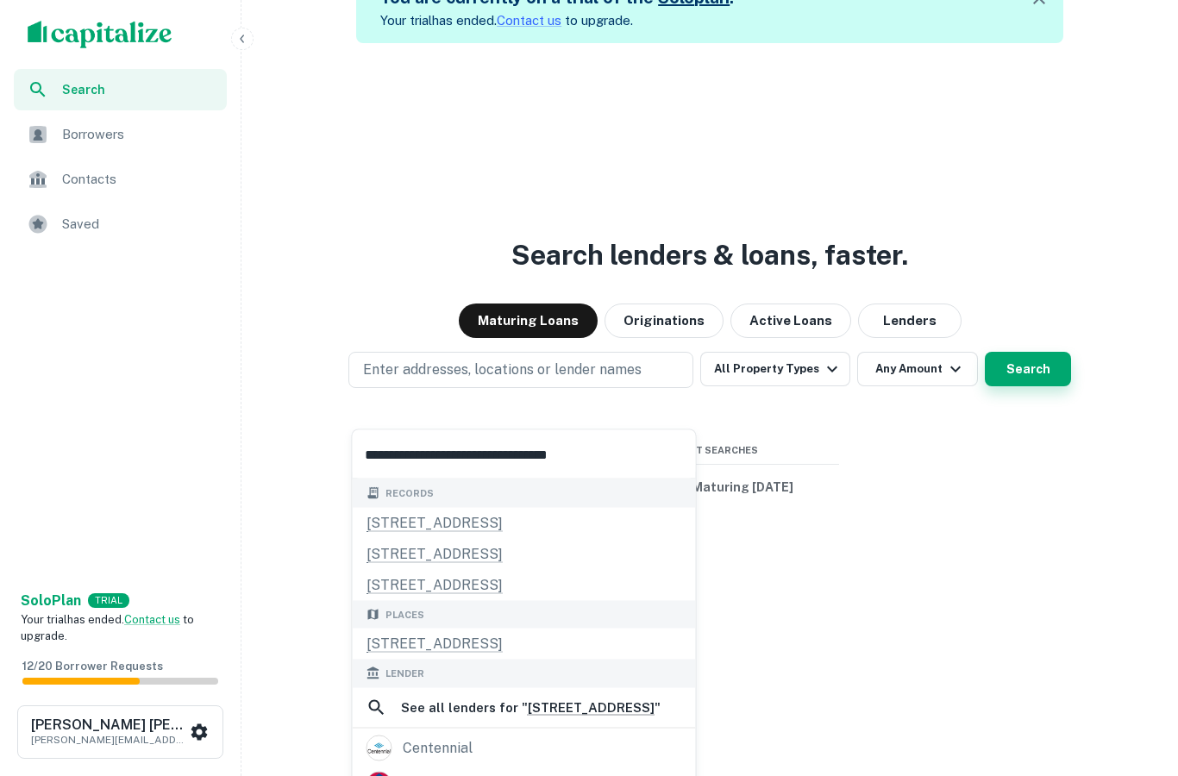
click at [1028, 386] on button "Search" at bounding box center [1028, 369] width 86 height 35
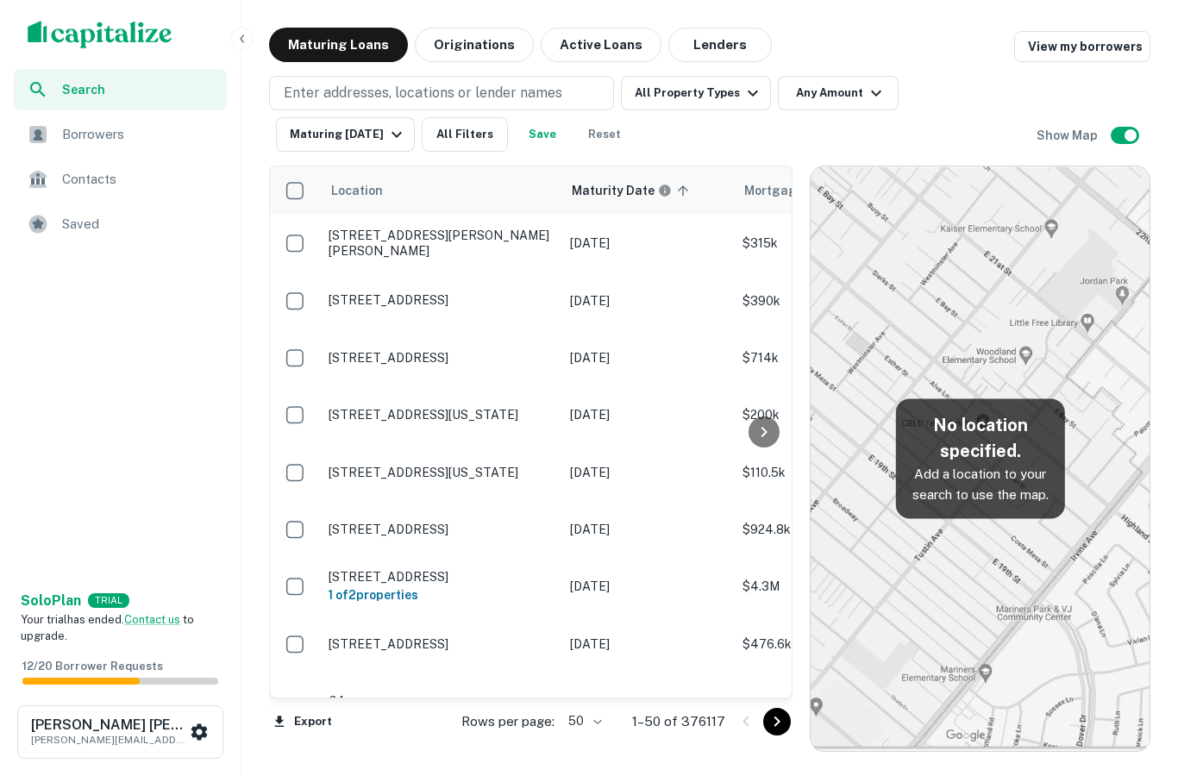
scroll to position [71, 0]
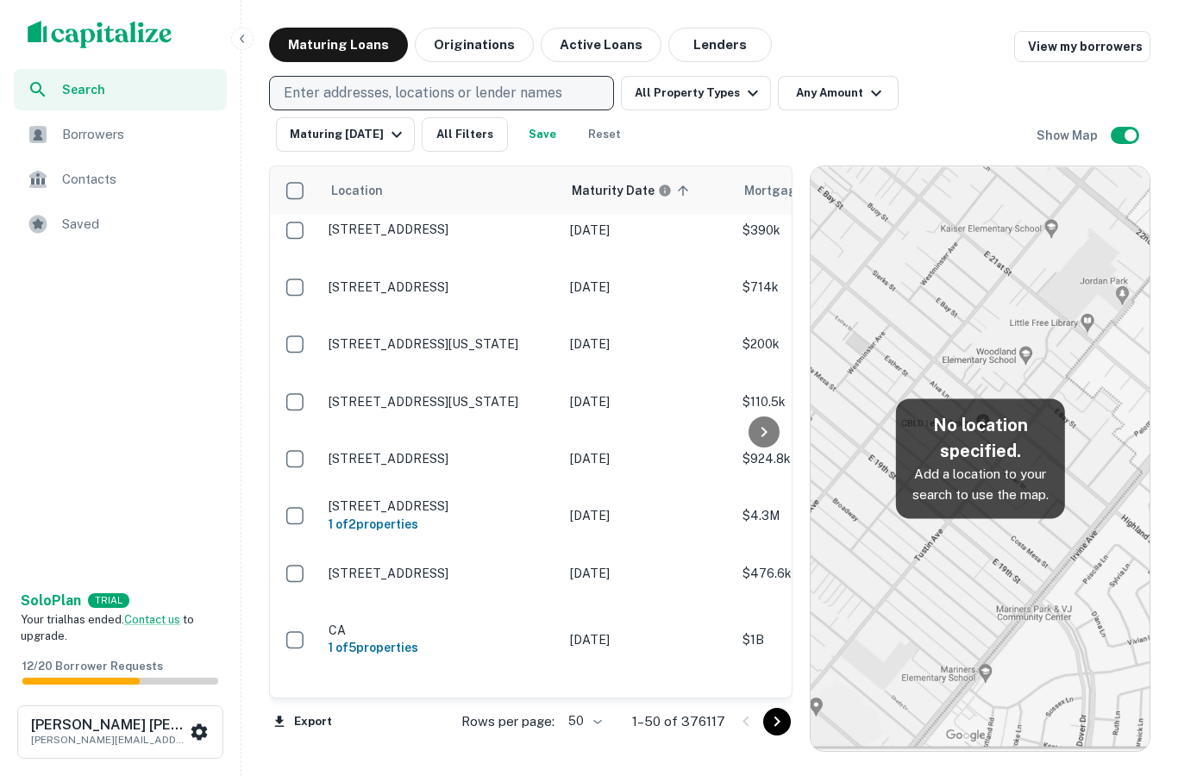
click at [501, 76] on button "Enter addresses, locations or lender names" at bounding box center [441, 93] width 345 height 35
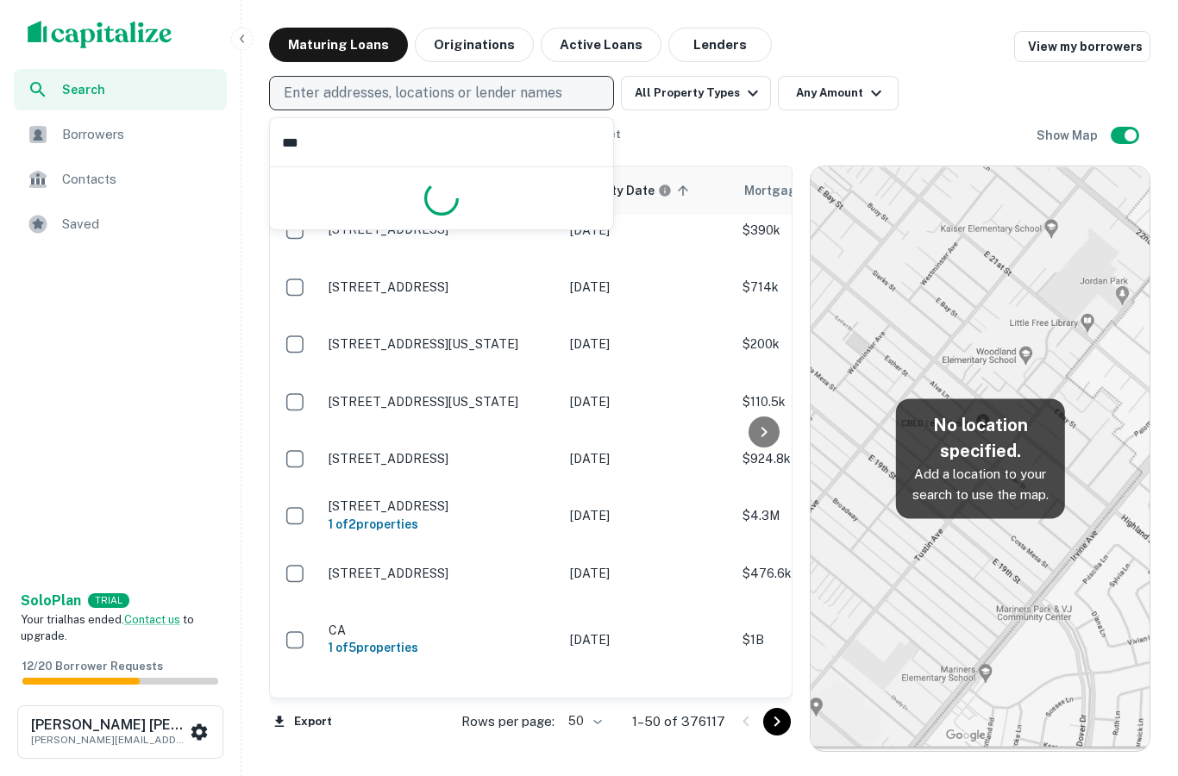
type input "****"
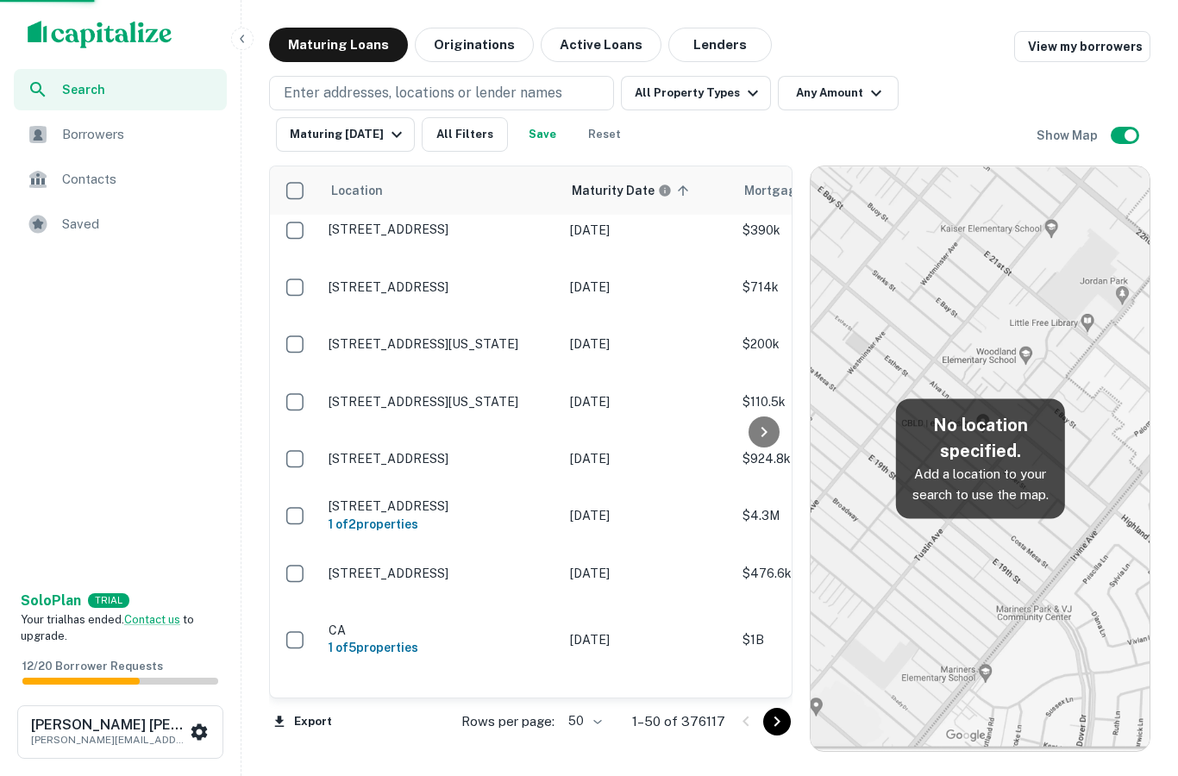
click at [947, 76] on div "Enter addresses, locations or lender names All Property Types Any Amount Maturi…" at bounding box center [653, 114] width 768 height 76
